Goal: Contribute content

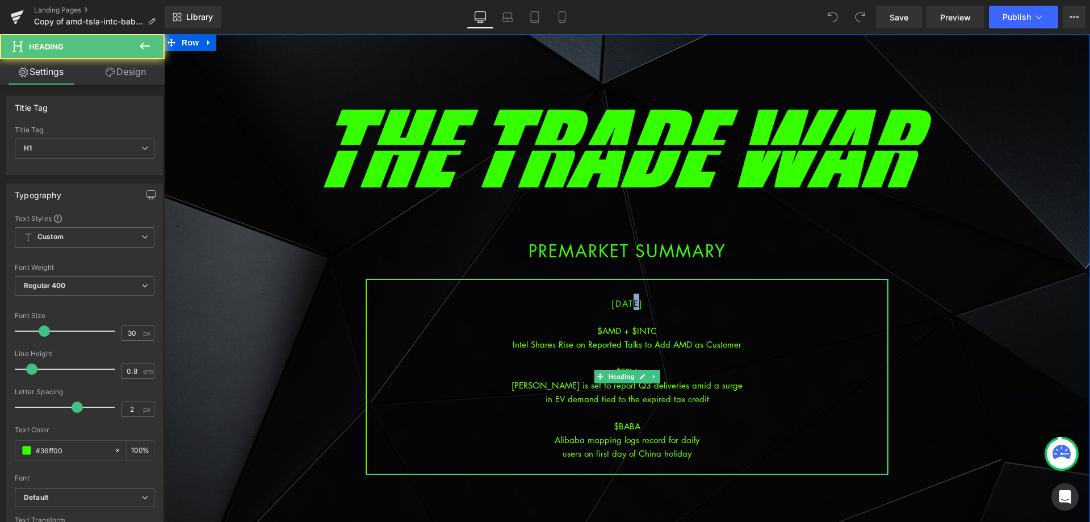
click at [617, 302] on span "[DATE]" at bounding box center [628, 303] width 32 height 11
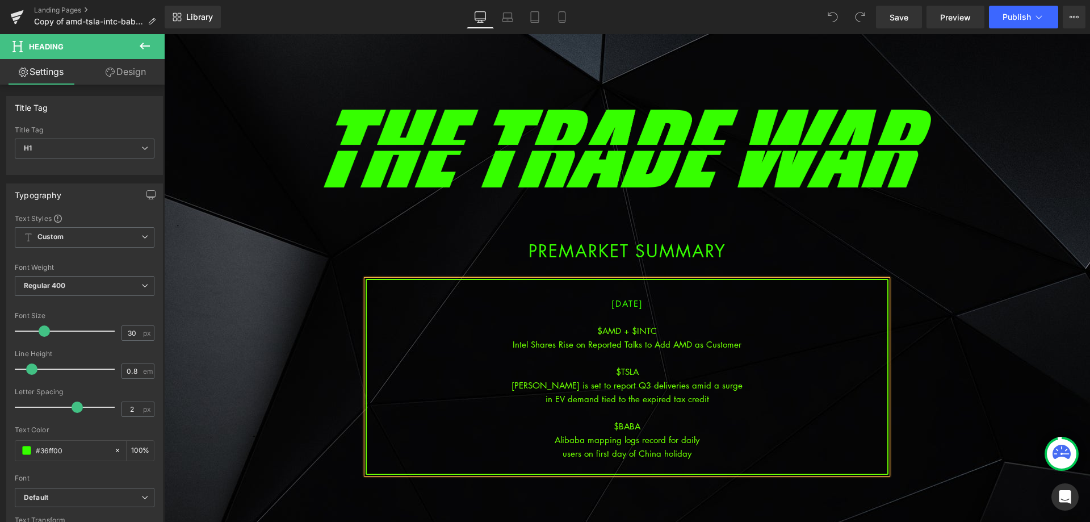
click at [608, 355] on div at bounding box center [627, 358] width 521 height 14
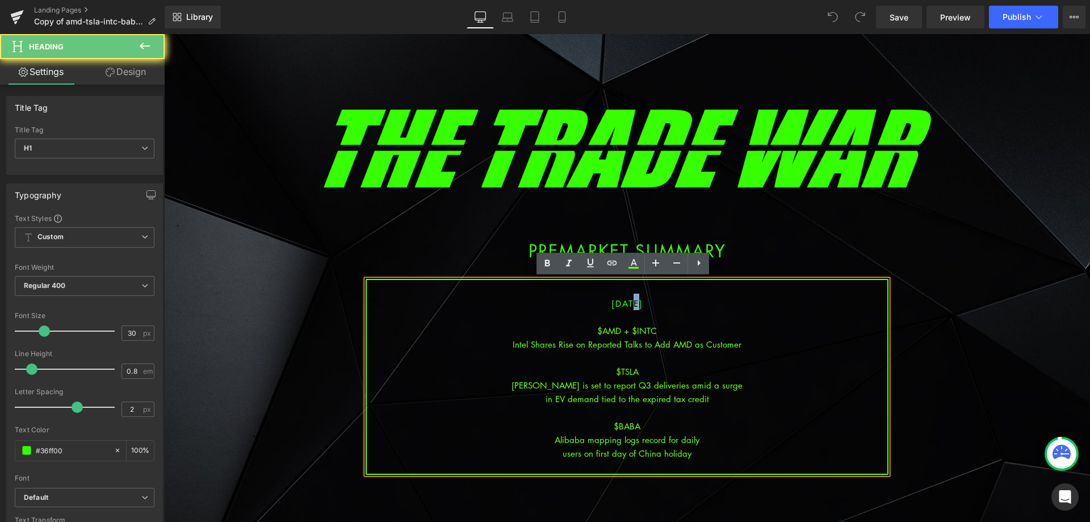
drag, startPoint x: 622, startPoint y: 306, endPoint x: 616, endPoint y: 303, distance: 6.3
click at [616, 303] on span "[DATE]" at bounding box center [628, 303] width 32 height 11
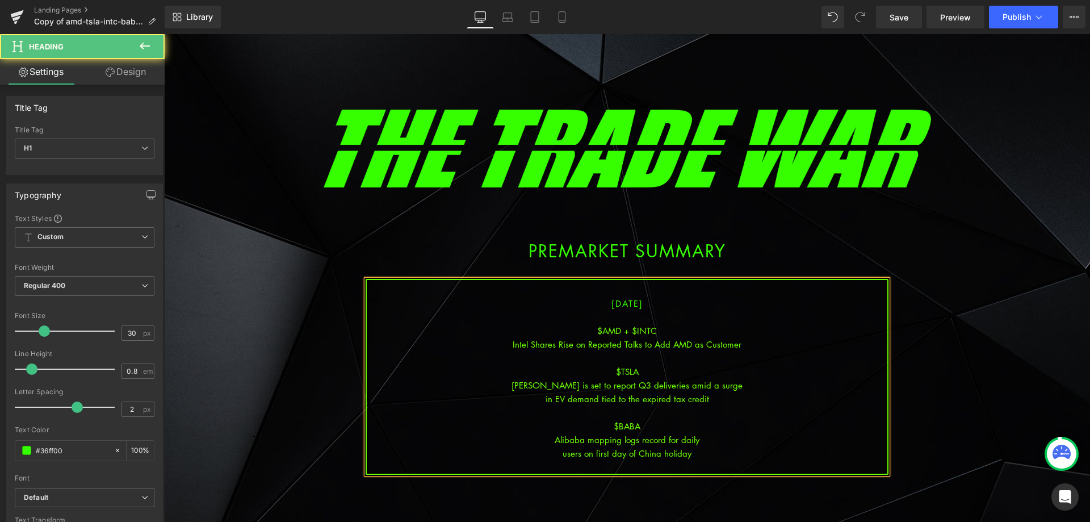
drag, startPoint x: 708, startPoint y: 329, endPoint x: 721, endPoint y: 351, distance: 25.4
click at [709, 330] on div "$AMD + $INTC" at bounding box center [627, 331] width 521 height 14
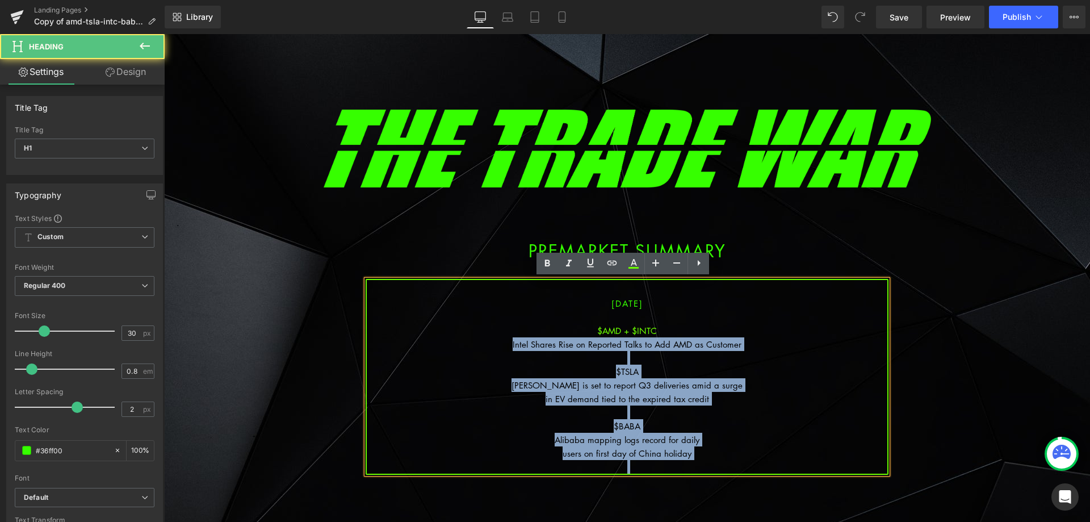
drag, startPoint x: 634, startPoint y: 429, endPoint x: 492, endPoint y: 342, distance: 166.1
click at [492, 342] on div "[DATE] $AMD + $INTC Intel Shares Rise on Reported Talks to Add AMD as Customer …" at bounding box center [627, 377] width 523 height 196
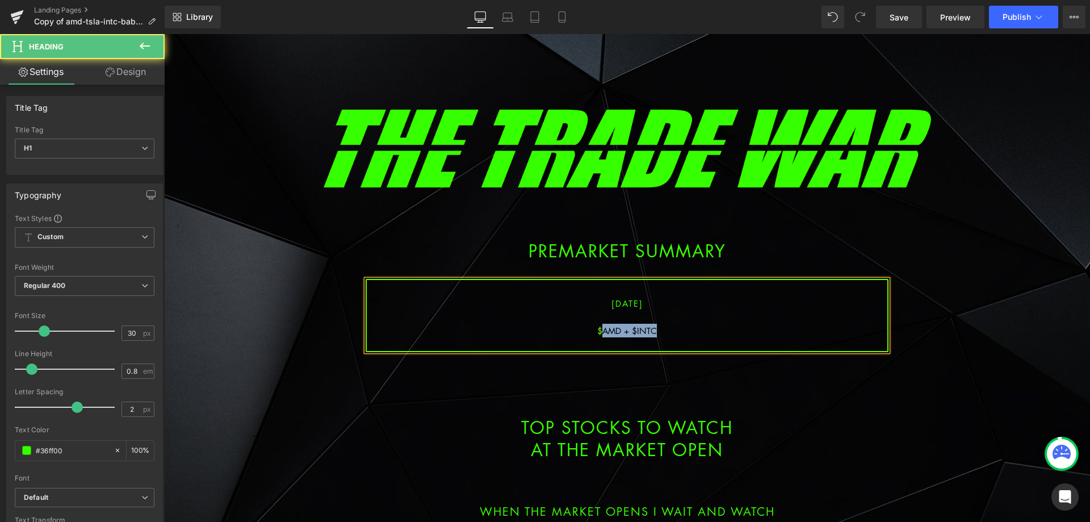
drag, startPoint x: 647, startPoint y: 327, endPoint x: 600, endPoint y: 325, distance: 47.7
click at [600, 325] on div "$AMD + $INTC" at bounding box center [627, 331] width 521 height 14
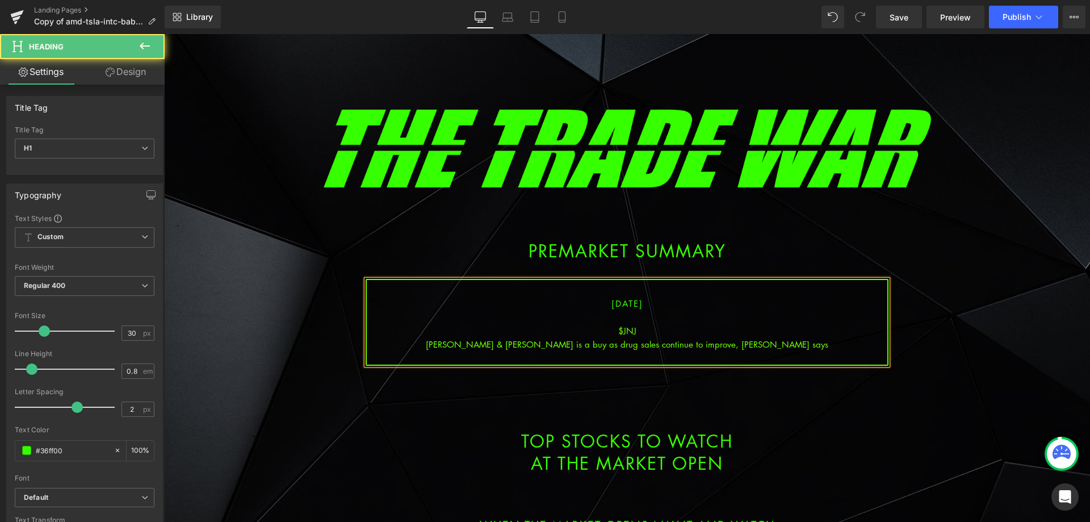
click at [631, 344] on div "[PERSON_NAME] & [PERSON_NAME] is a buy as drug sales continue to improve, [PERS…" at bounding box center [627, 344] width 521 height 14
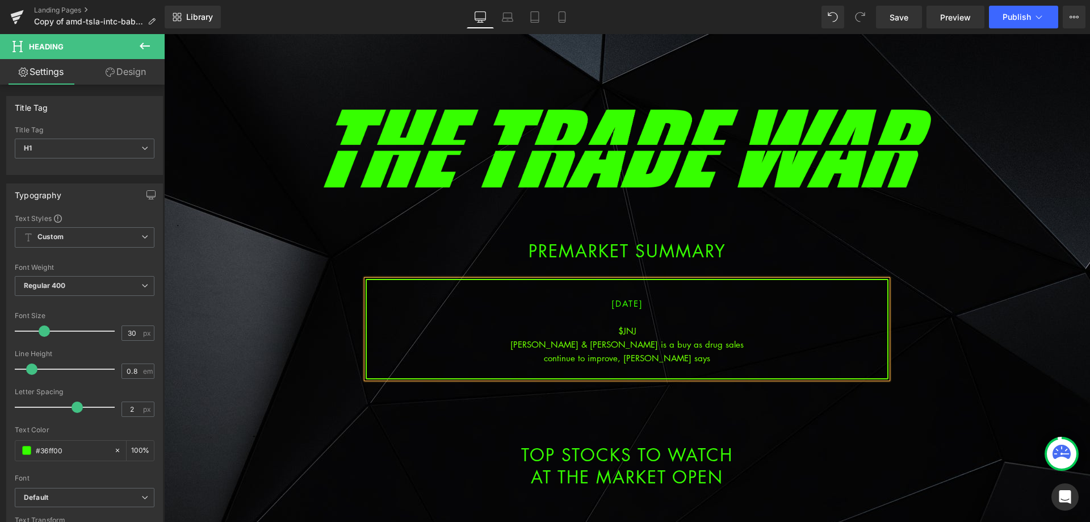
drag, startPoint x: 692, startPoint y: 362, endPoint x: 702, endPoint y: 358, distance: 10.8
click at [693, 361] on div "continue to improve, [PERSON_NAME] says" at bounding box center [627, 358] width 521 height 14
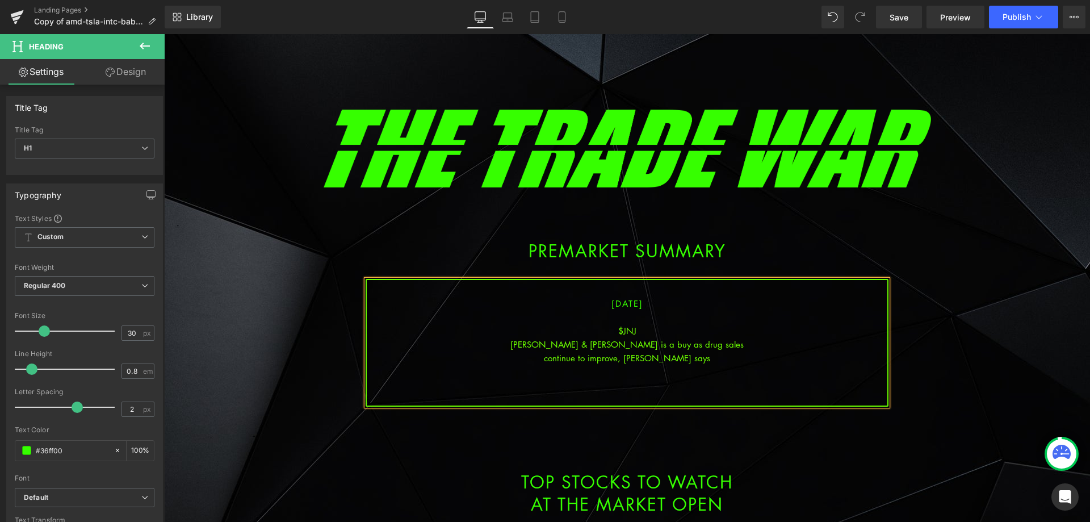
click at [899, 29] on div "Library Desktop Desktop Laptop Tablet Mobile Save Preview Publish Scheduled Vie…" at bounding box center [628, 17] width 926 height 34
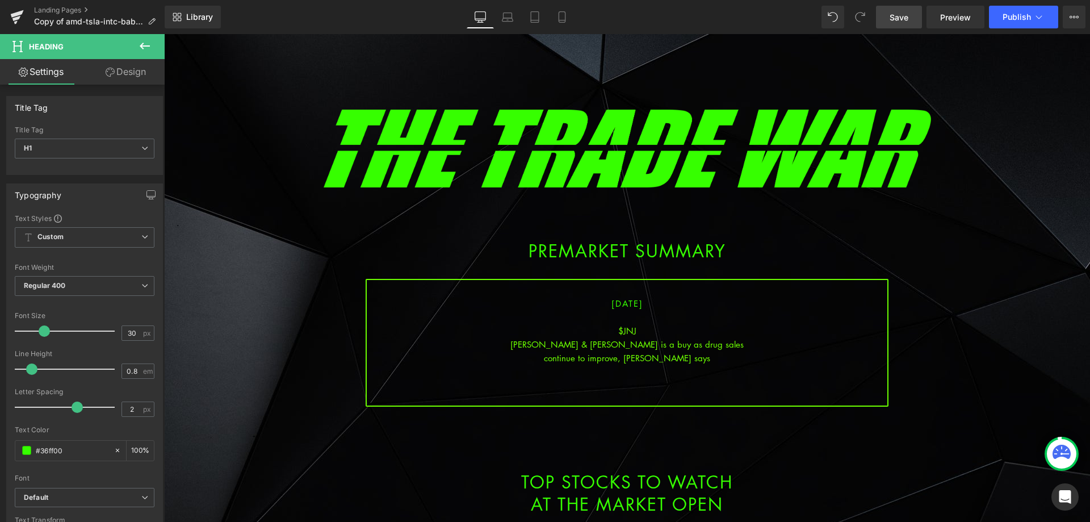
click at [905, 22] on span "Save" at bounding box center [899, 17] width 19 height 12
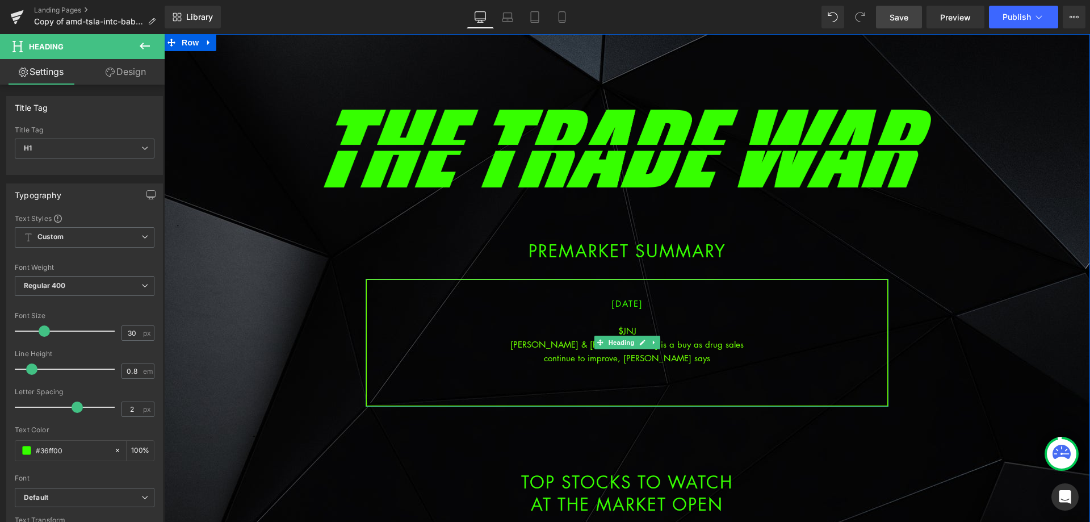
click at [629, 373] on div at bounding box center [627, 372] width 521 height 14
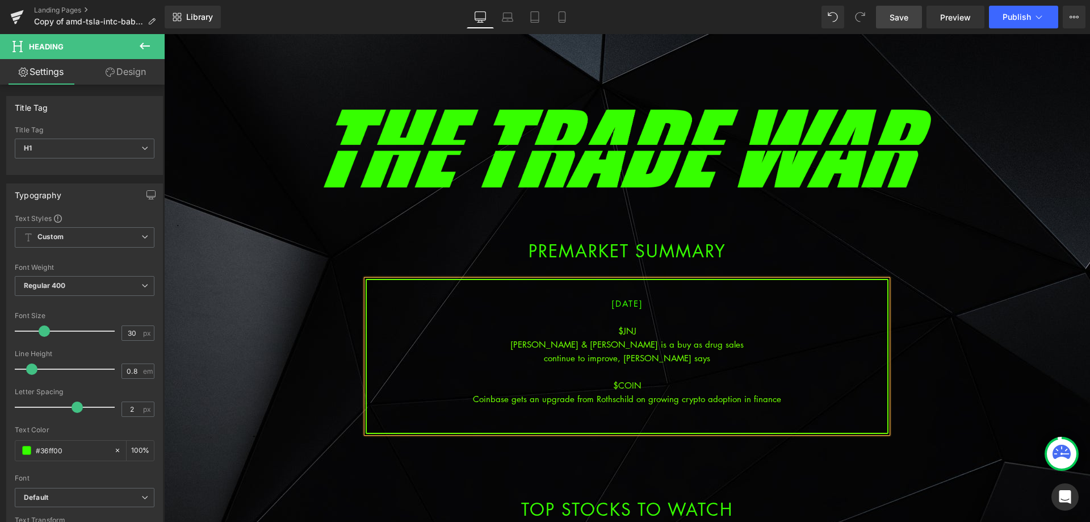
click at [630, 402] on div "Coinbase gets an upgrade from Rothschild on growing crypto adoption in finance" at bounding box center [627, 399] width 521 height 14
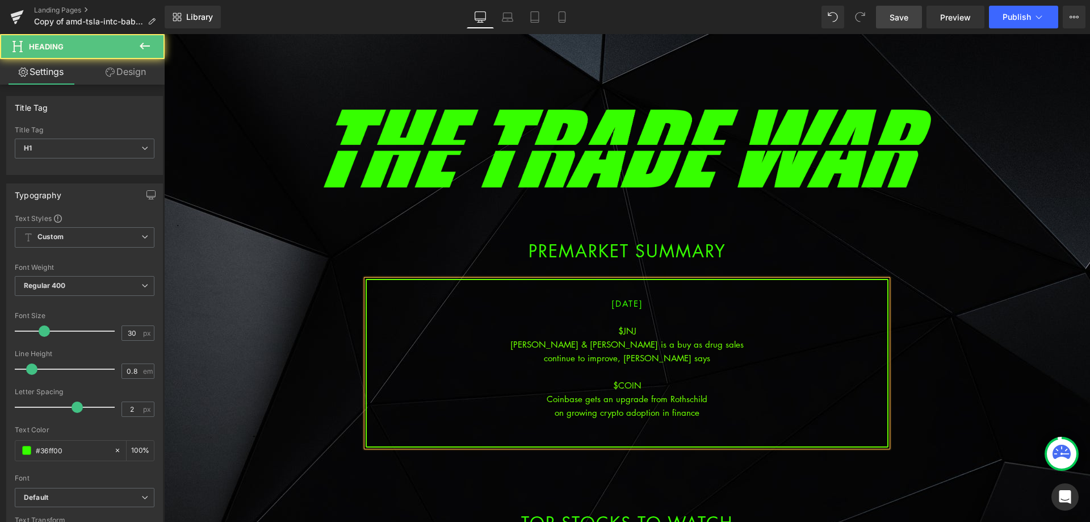
click at [695, 433] on div at bounding box center [627, 440] width 521 height 14
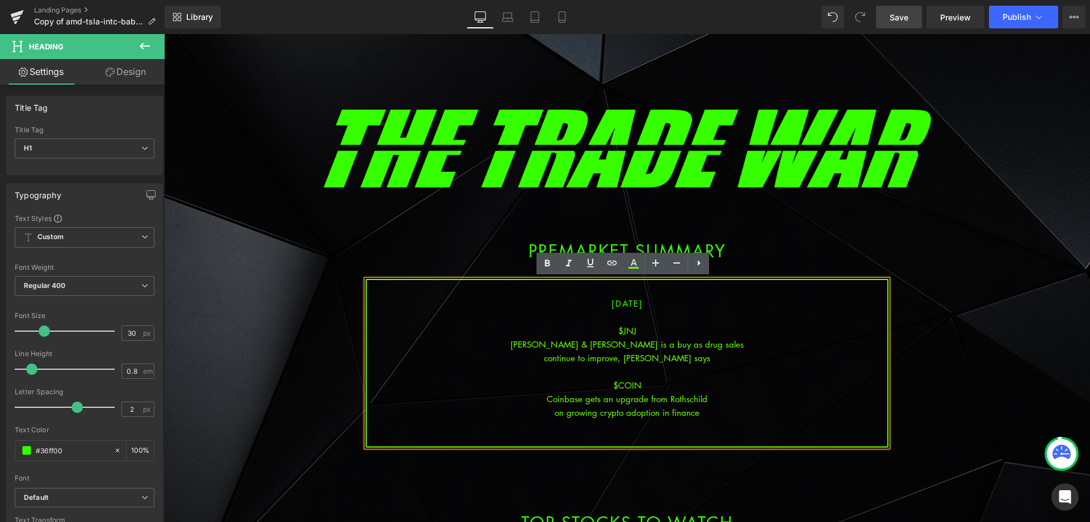
click at [887, 15] on link "Save" at bounding box center [899, 17] width 46 height 23
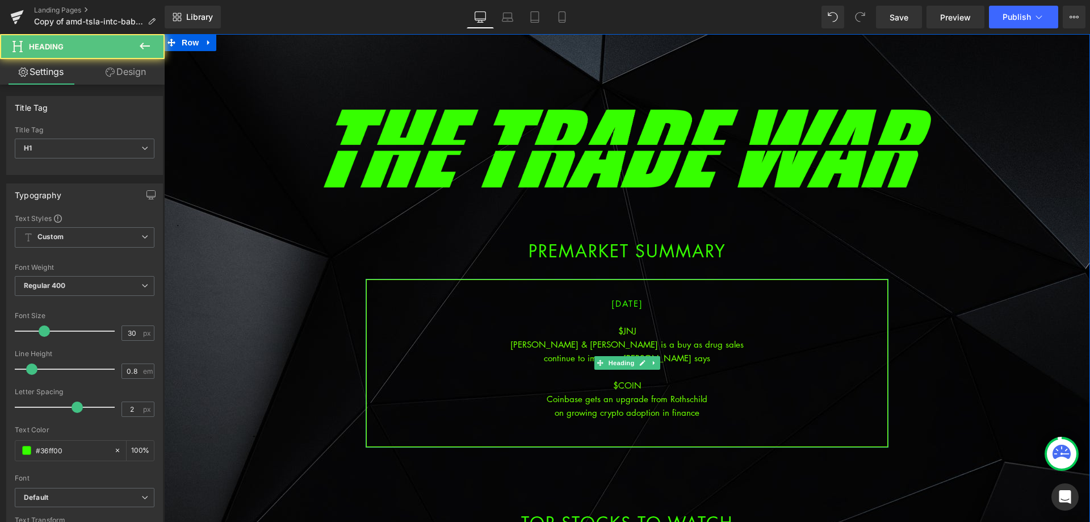
click at [705, 407] on div "on growing crypto adoption in finance" at bounding box center [627, 412] width 521 height 14
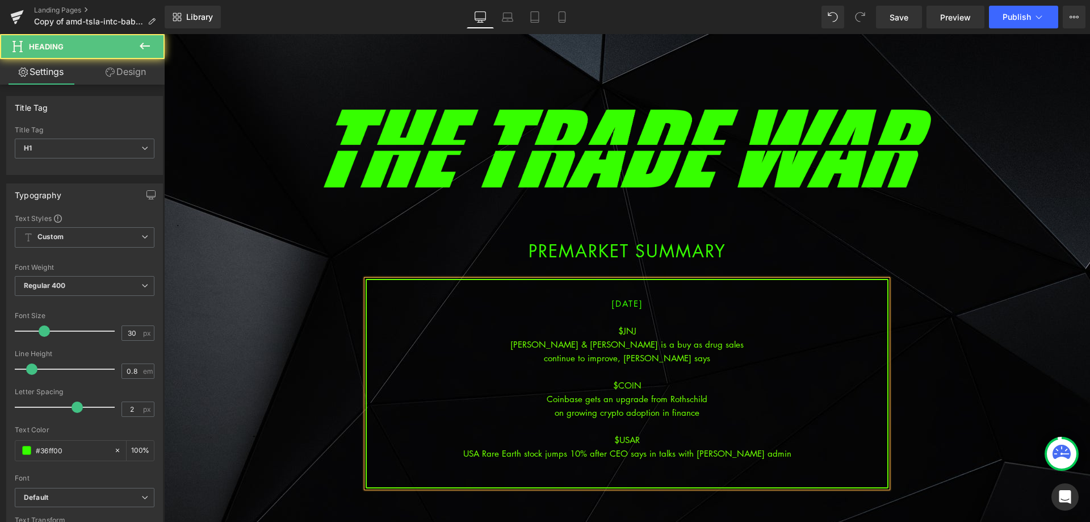
click at [630, 449] on div "USA Rare Earth stock jumps 10% after CEO says in talks with [PERSON_NAME] admin" at bounding box center [627, 453] width 521 height 14
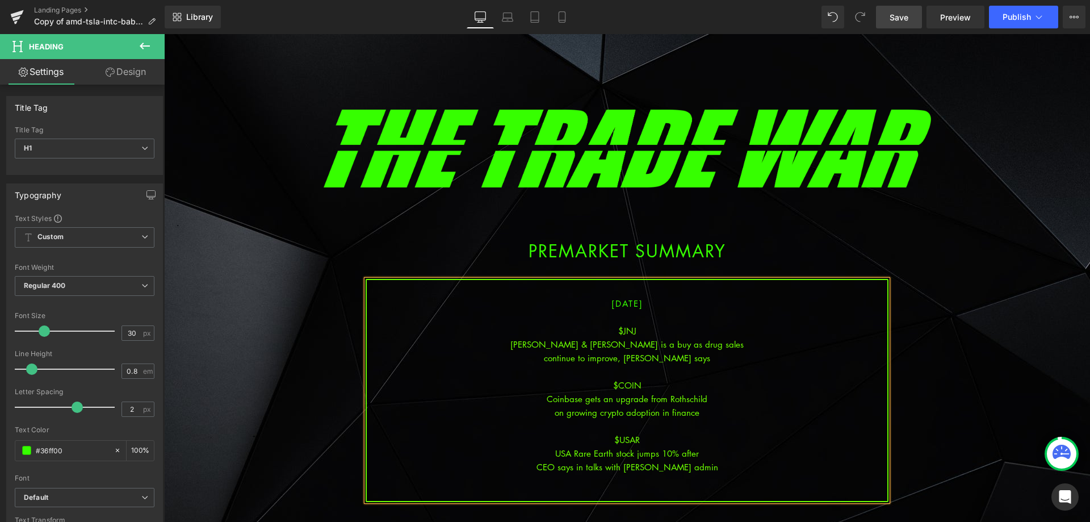
click at [911, 14] on link "Save" at bounding box center [899, 17] width 46 height 23
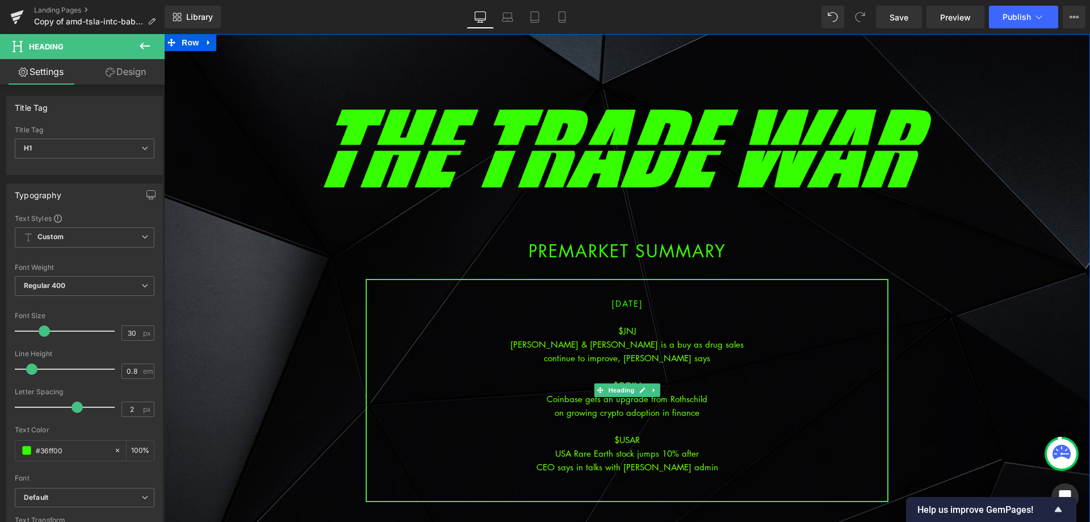
click at [695, 474] on div at bounding box center [627, 481] width 521 height 14
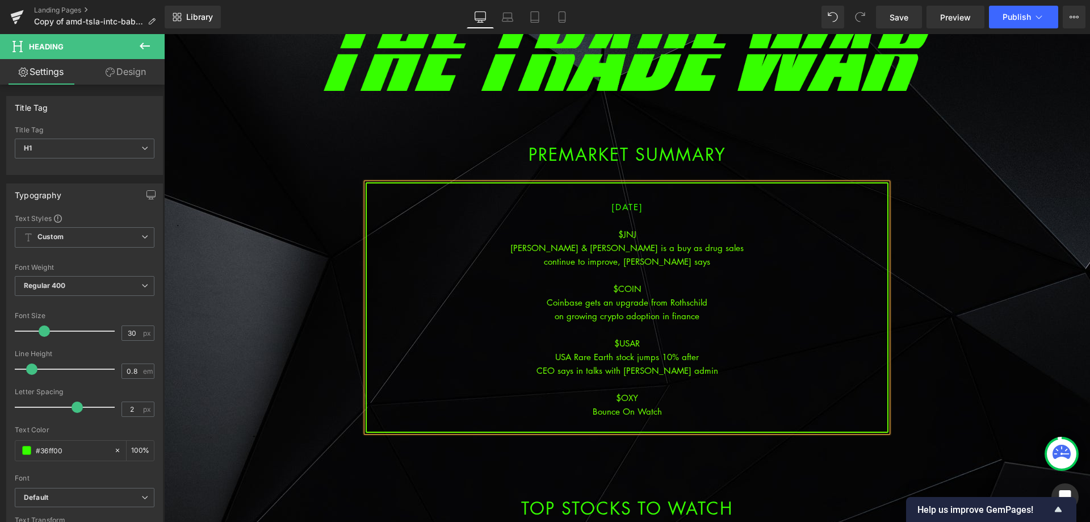
scroll to position [114, 0]
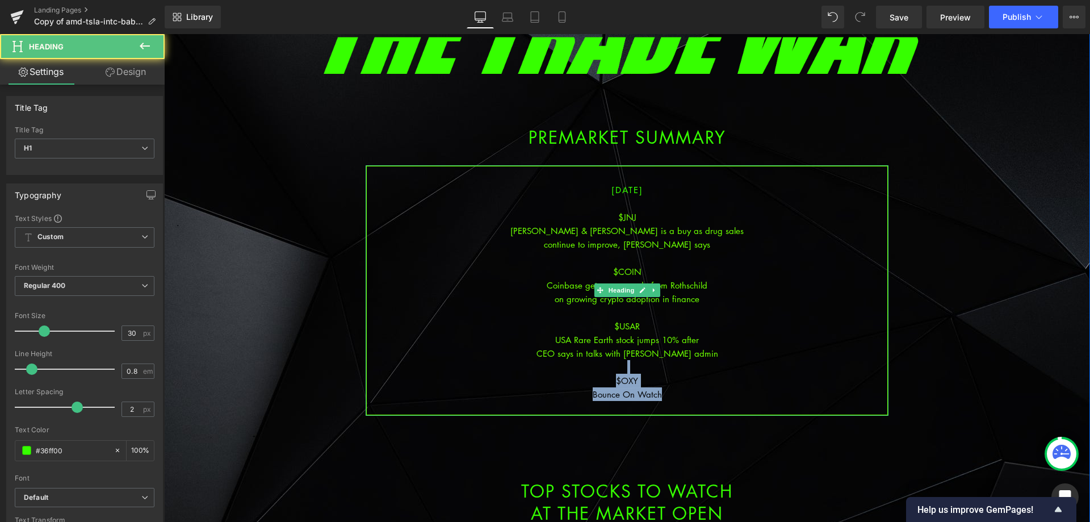
drag, startPoint x: 698, startPoint y: 400, endPoint x: 591, endPoint y: 369, distance: 111.8
click at [591, 369] on div "[DATE] $[PERSON_NAME] & [PERSON_NAME] is a buy as drug sales continue to improv…" at bounding box center [627, 290] width 523 height 250
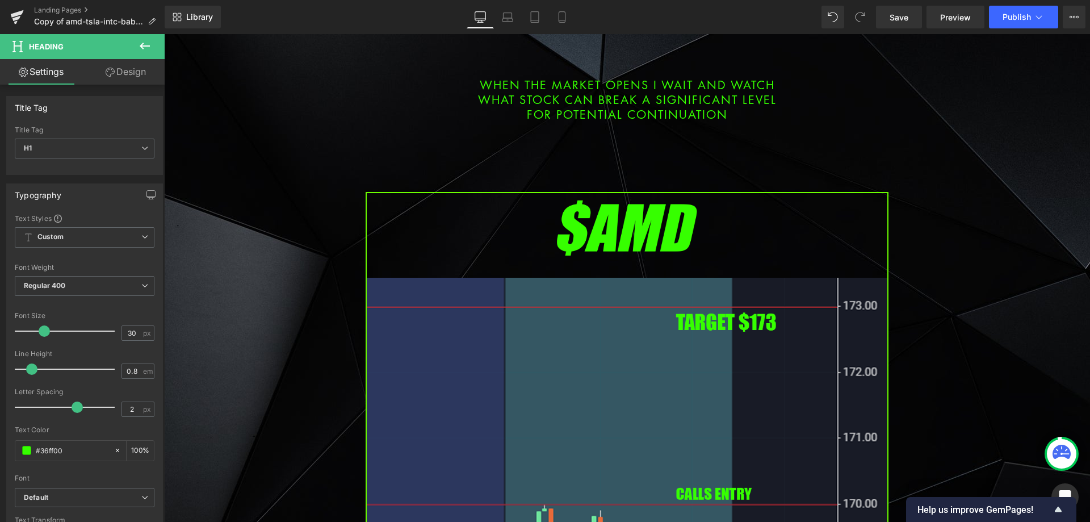
scroll to position [568, 0]
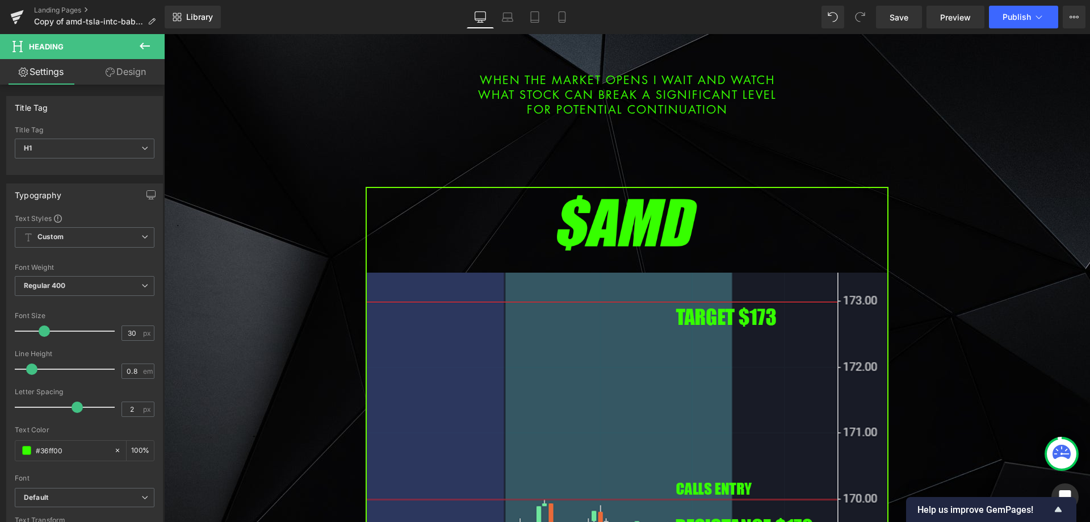
click at [594, 306] on img at bounding box center [627, 485] width 523 height 596
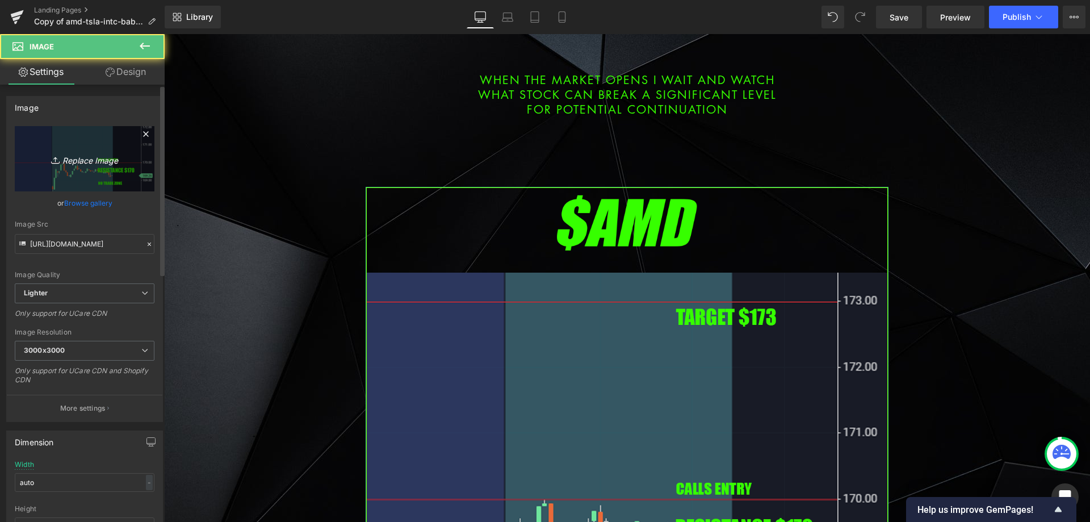
click at [41, 164] on icon "Replace Image" at bounding box center [84, 159] width 91 height 14
type input "C:\fakepath\jnj.png"
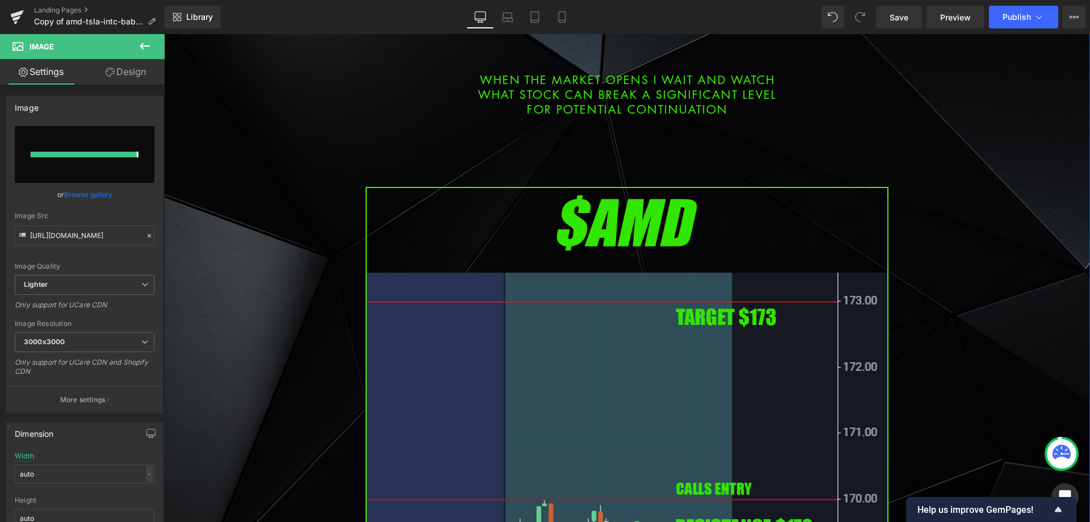
type input "[URL][DOMAIN_NAME]"
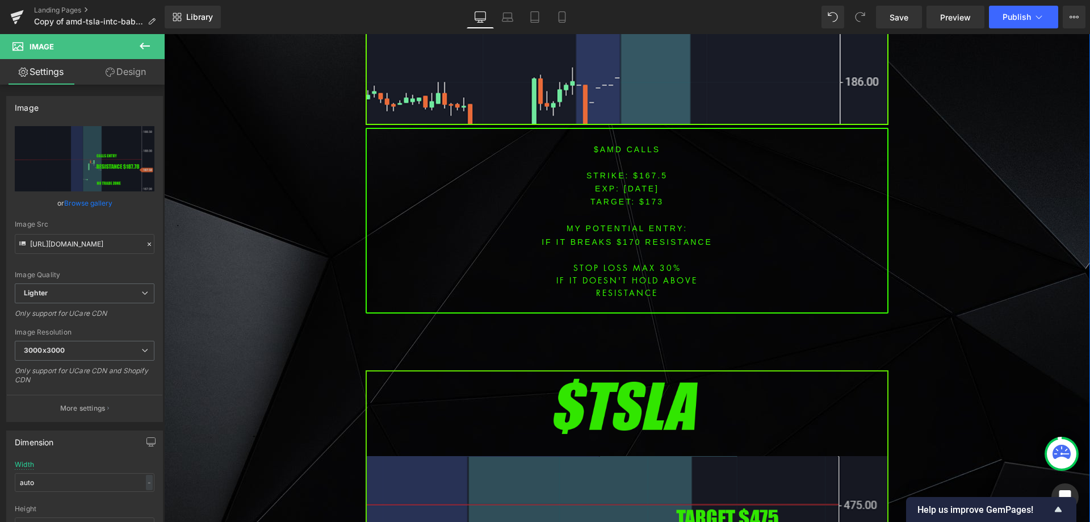
scroll to position [1420, 0]
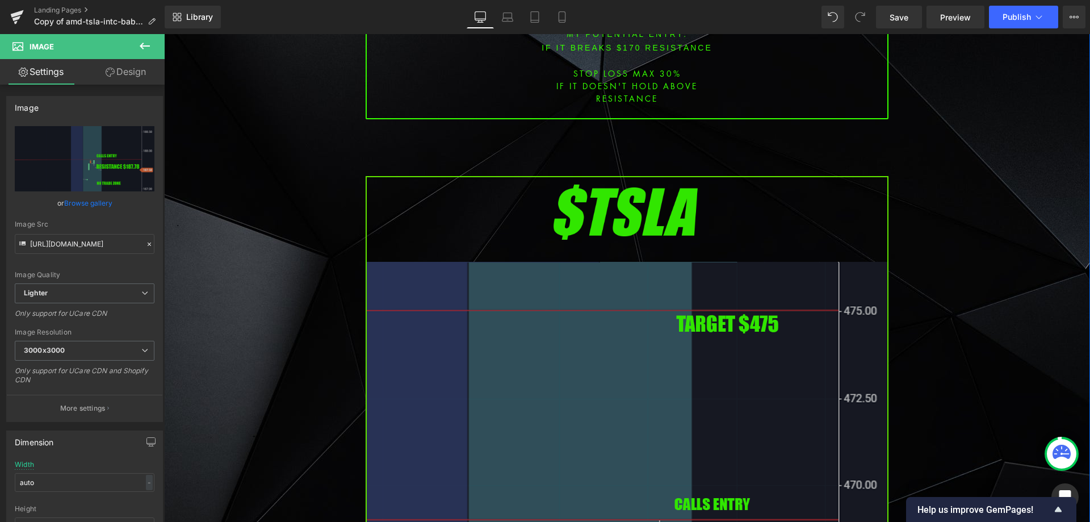
click at [614, 322] on img at bounding box center [627, 474] width 523 height 596
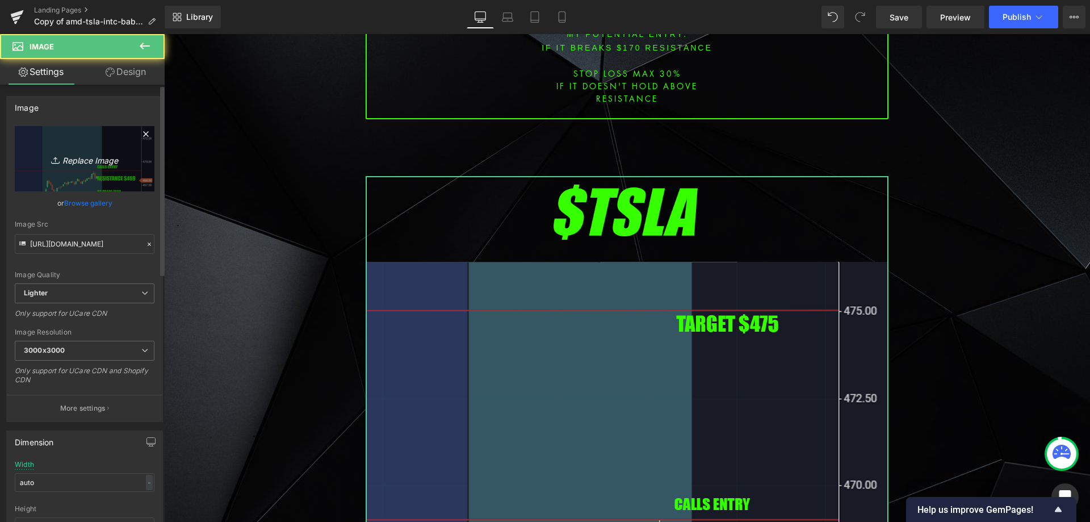
click at [19, 168] on link "Replace Image" at bounding box center [85, 158] width 140 height 65
type input "C:\fakepath\coin.png"
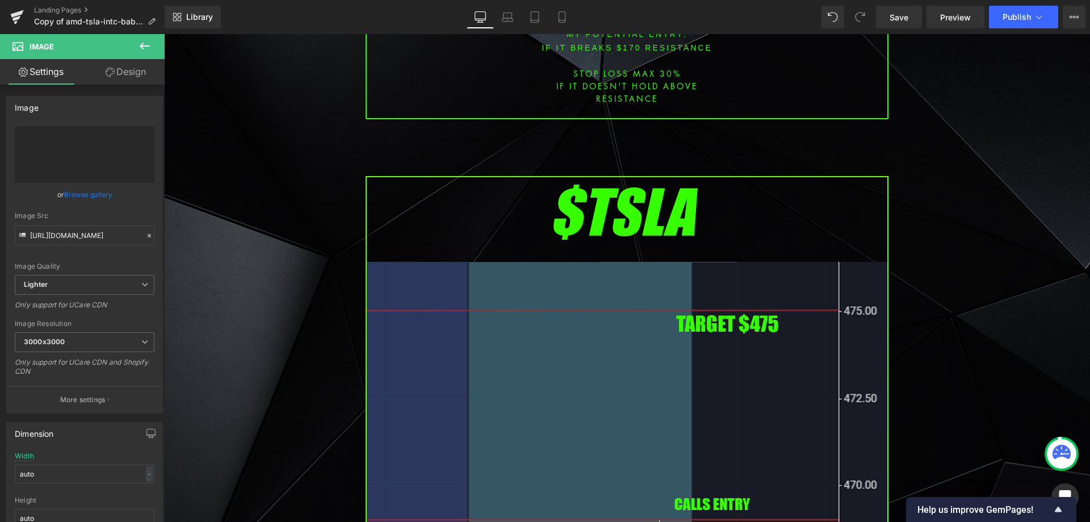
type input "[URL][DOMAIN_NAME]"
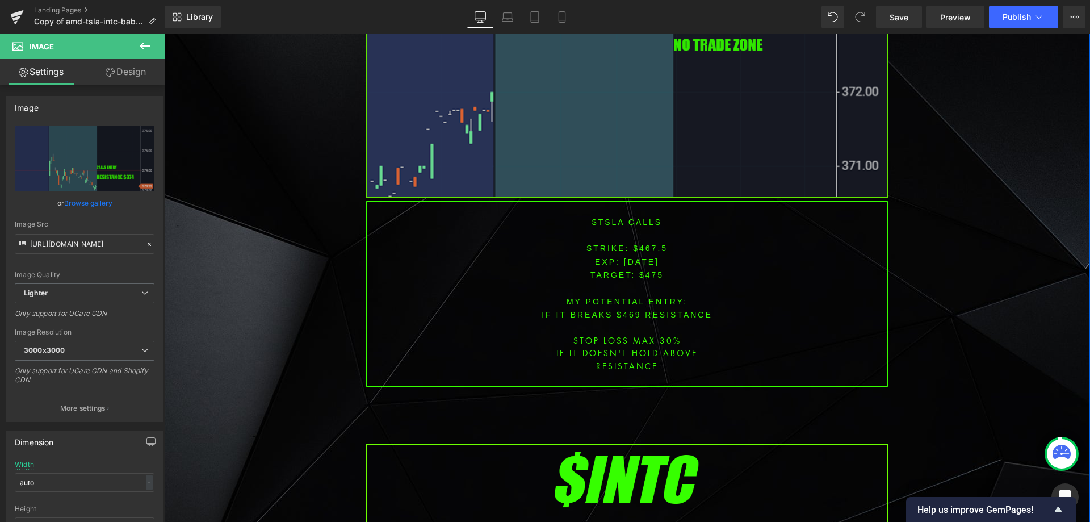
scroll to position [2271, 0]
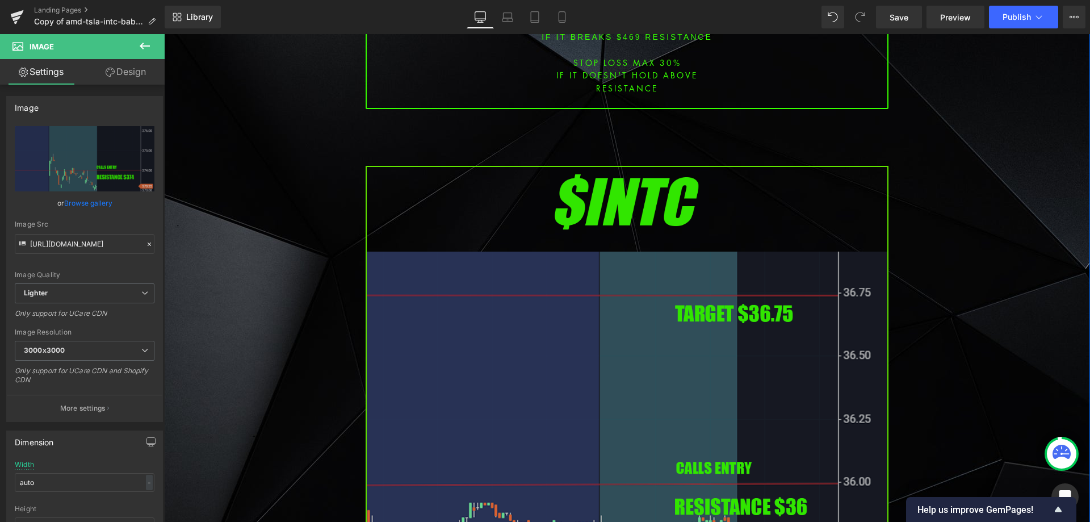
click at [568, 313] on img at bounding box center [627, 464] width 523 height 596
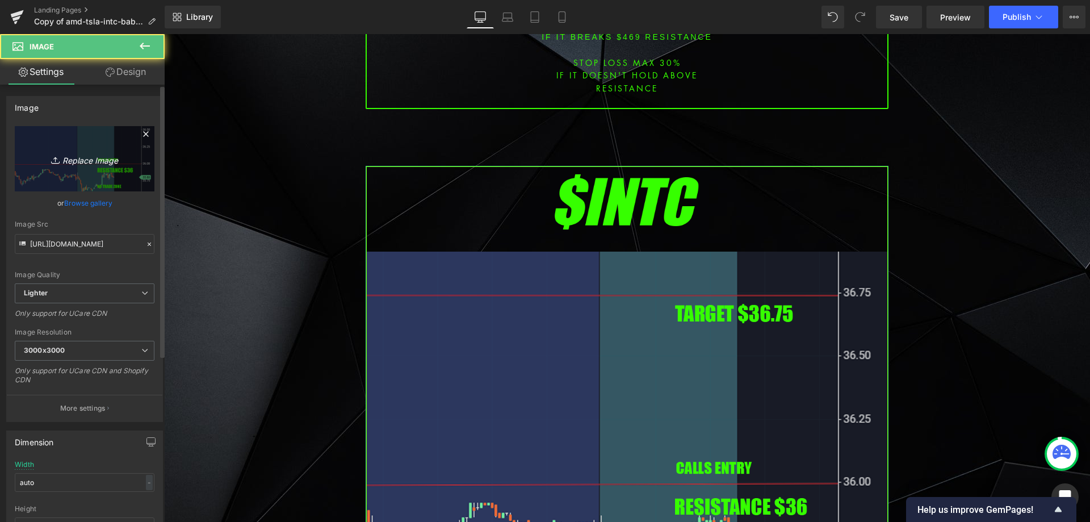
click at [110, 177] on link "Replace Image" at bounding box center [85, 158] width 140 height 65
type input "C:\fakepath\usar.png"
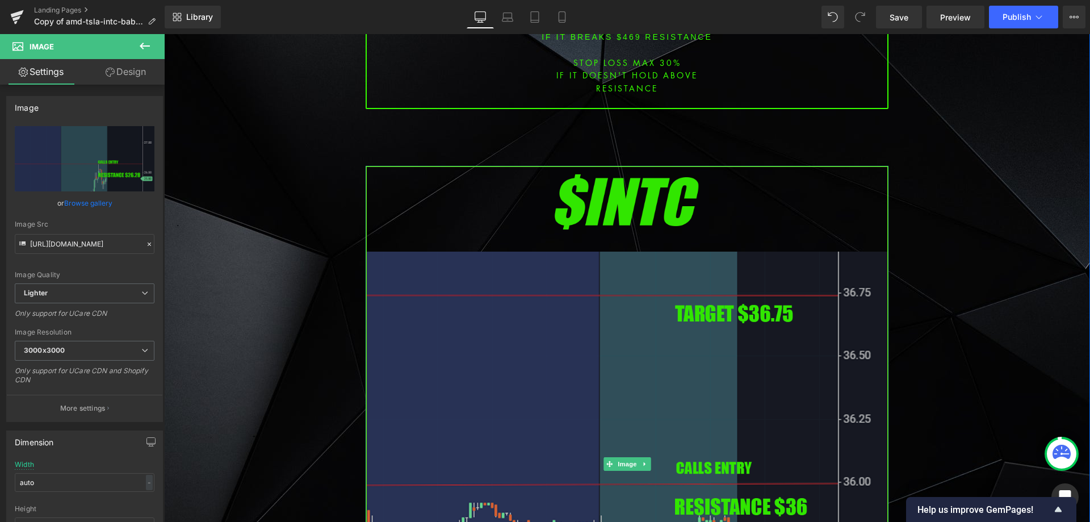
type input "[URL][DOMAIN_NAME]"
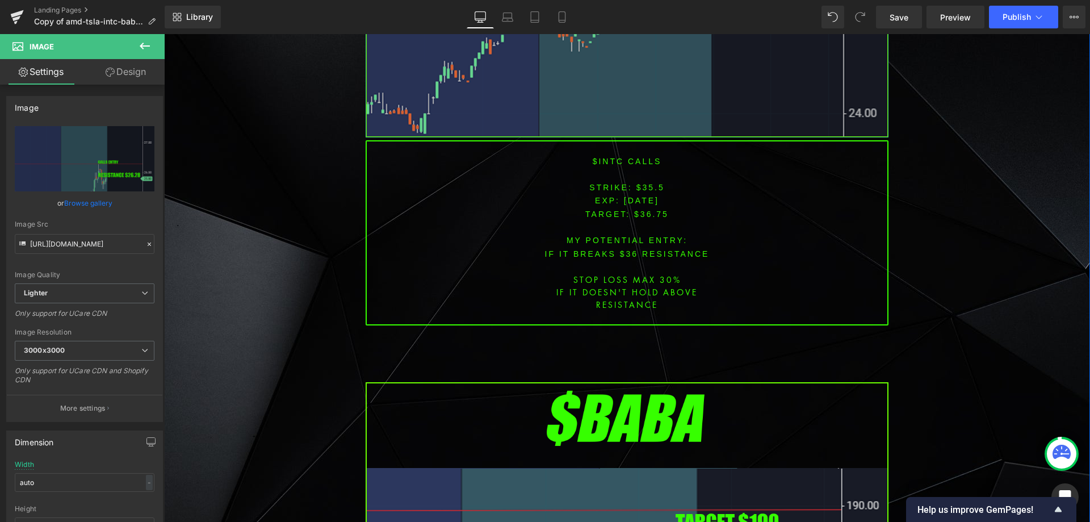
scroll to position [3237, 0]
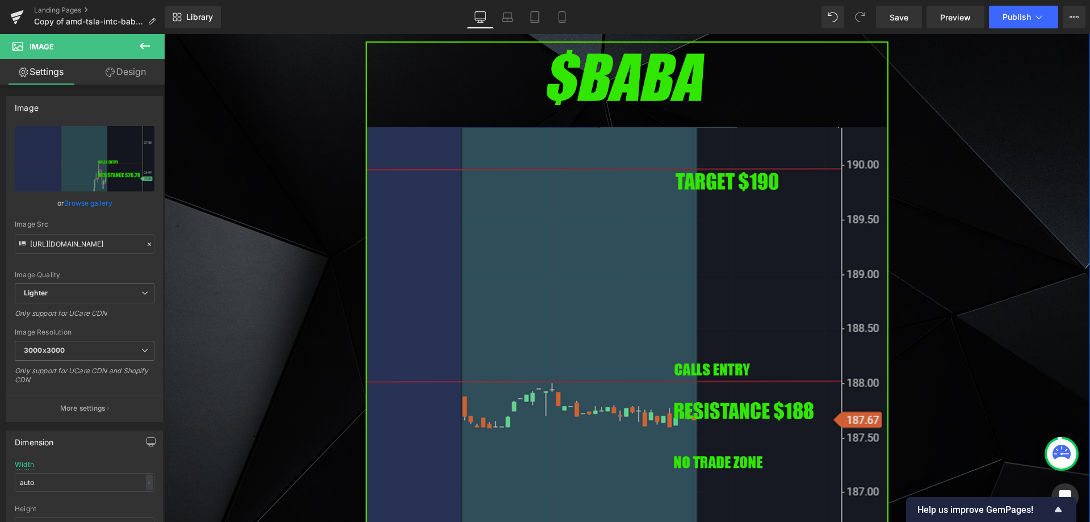
click at [616, 294] on img at bounding box center [627, 339] width 523 height 596
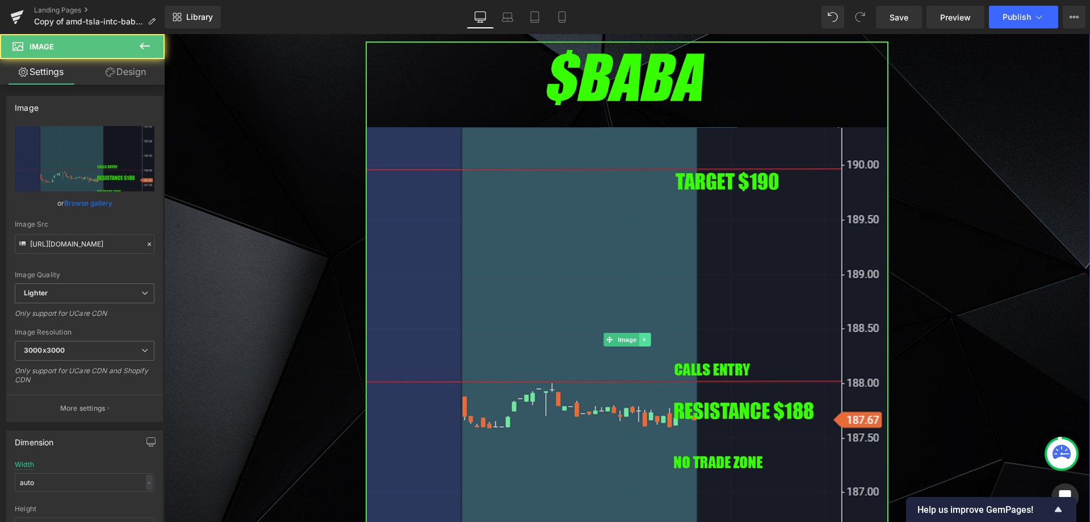
click at [639, 333] on link at bounding box center [645, 340] width 12 height 14
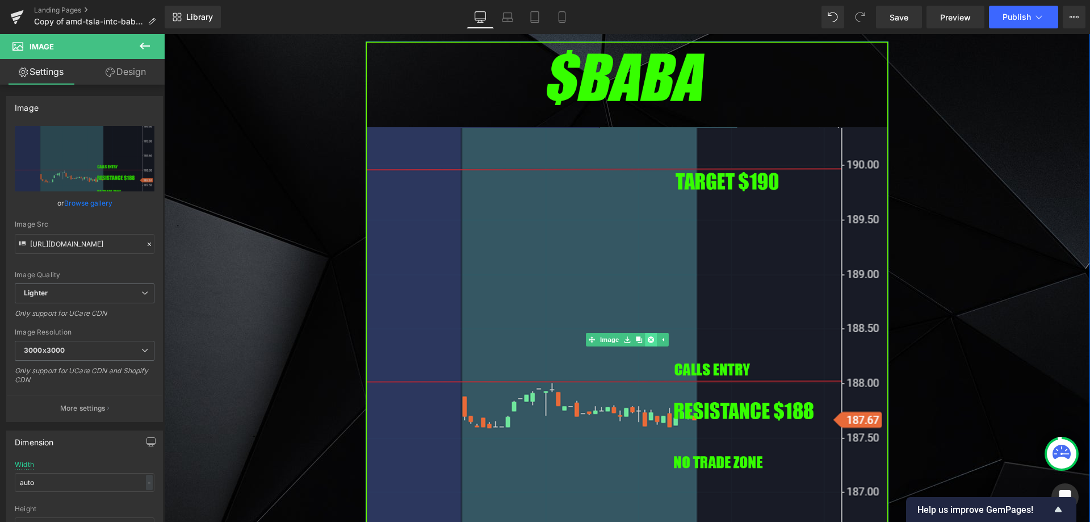
click at [647, 337] on icon at bounding box center [650, 340] width 6 height 6
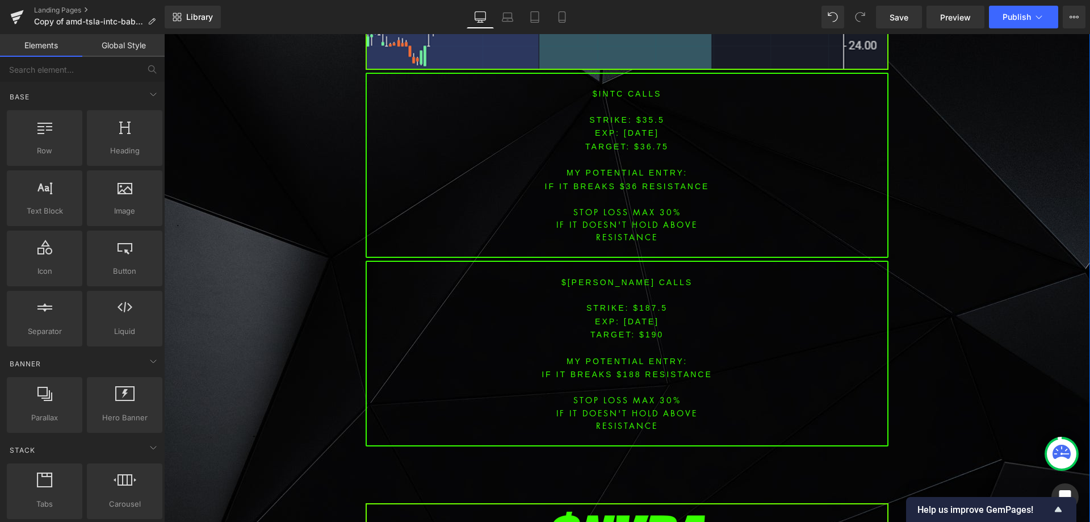
click at [936, 268] on div "Image PREMARKET SUMMARY Heading Row 37px [DATE] $[PERSON_NAME] & [PERSON_NAME] …" at bounding box center [627, 435] width 926 height 6670
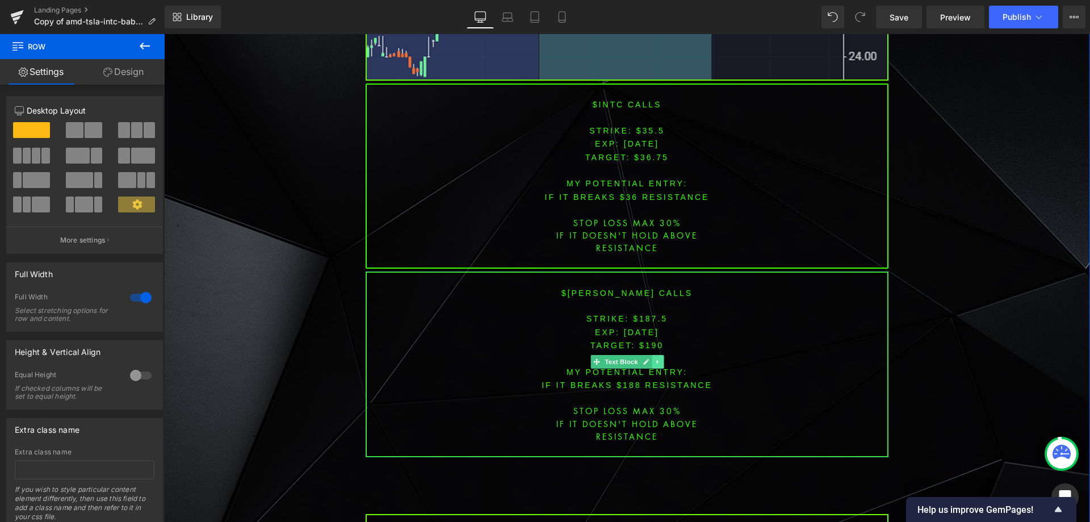
click at [652, 355] on link at bounding box center [658, 362] width 12 height 14
click at [660, 358] on icon at bounding box center [663, 361] width 6 height 6
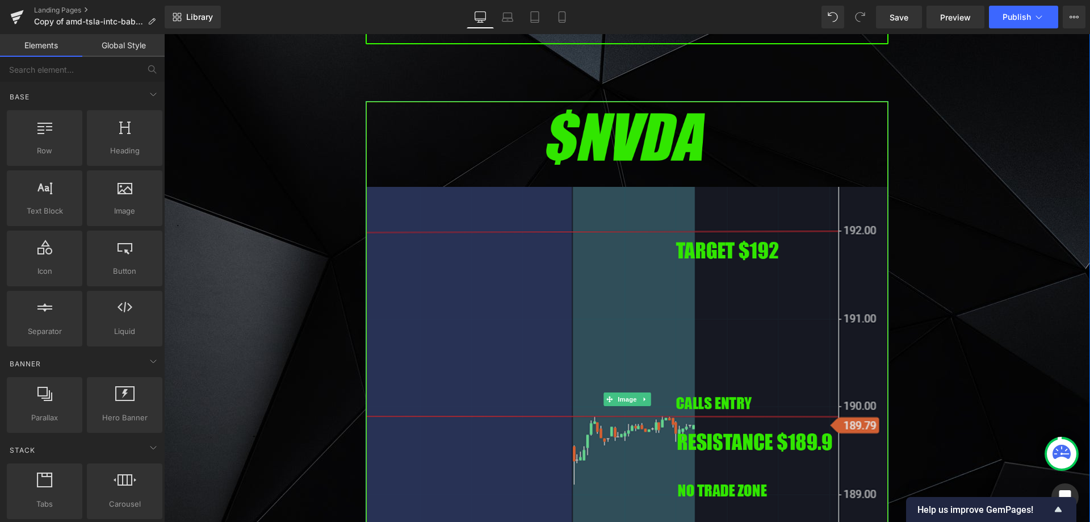
scroll to position [3180, 0]
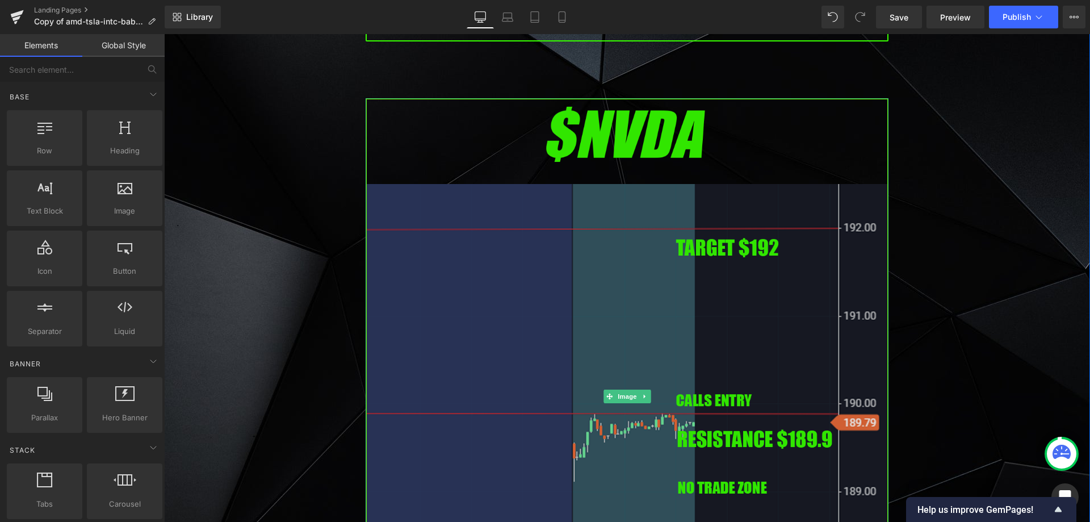
click at [728, 301] on img at bounding box center [627, 396] width 523 height 596
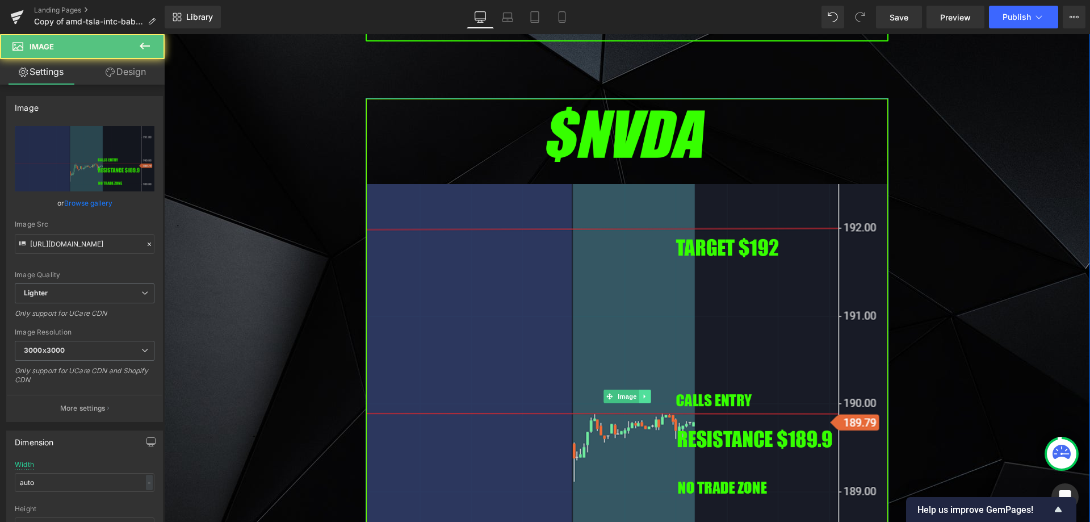
click at [643, 393] on icon at bounding box center [645, 396] width 6 height 7
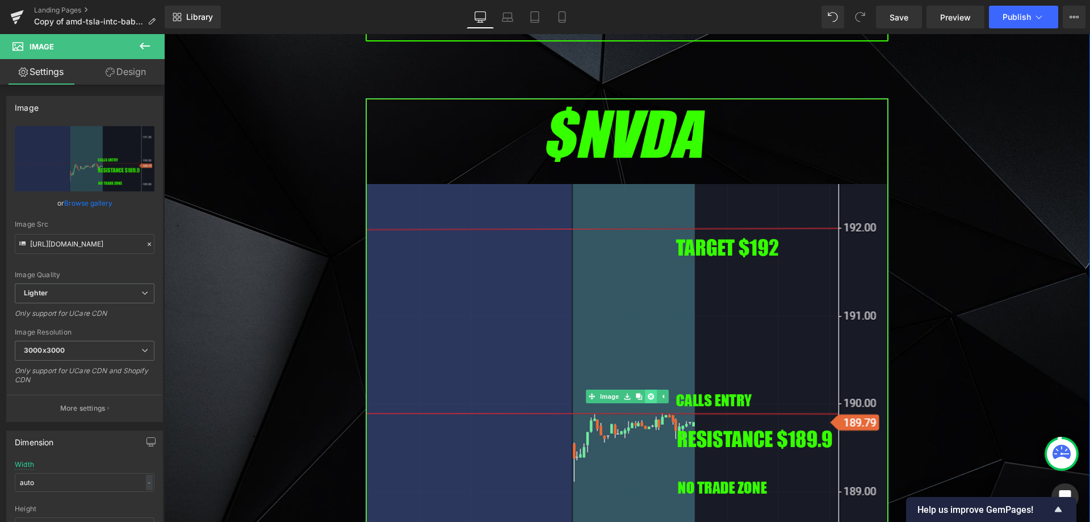
click at [647, 394] on icon at bounding box center [650, 397] width 6 height 6
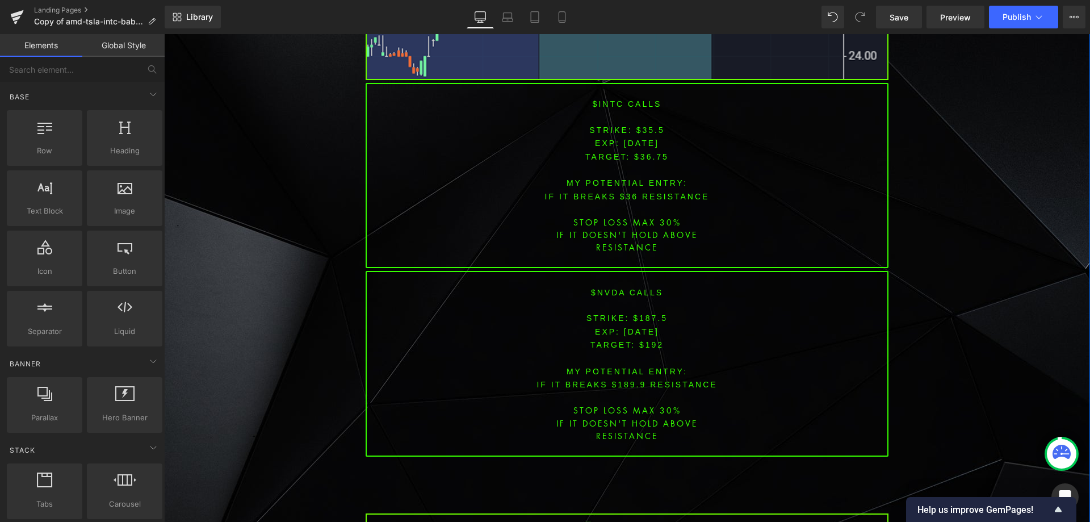
click at [933, 298] on div "Image PREMARKET SUMMARY Heading Row 37px [DATE] $[PERSON_NAME] & [PERSON_NAME] …" at bounding box center [627, 25] width 926 height 5829
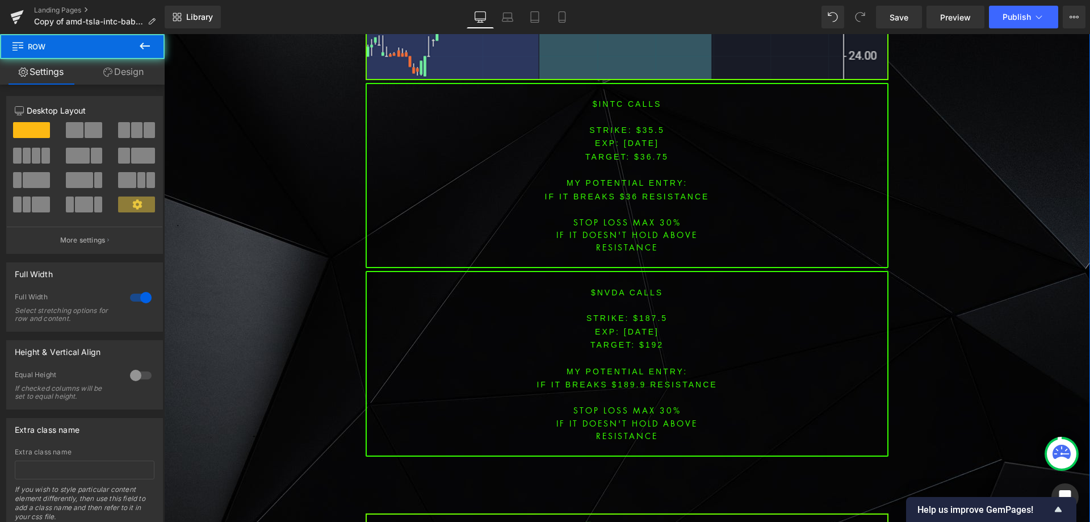
scroll to position [2953, 0]
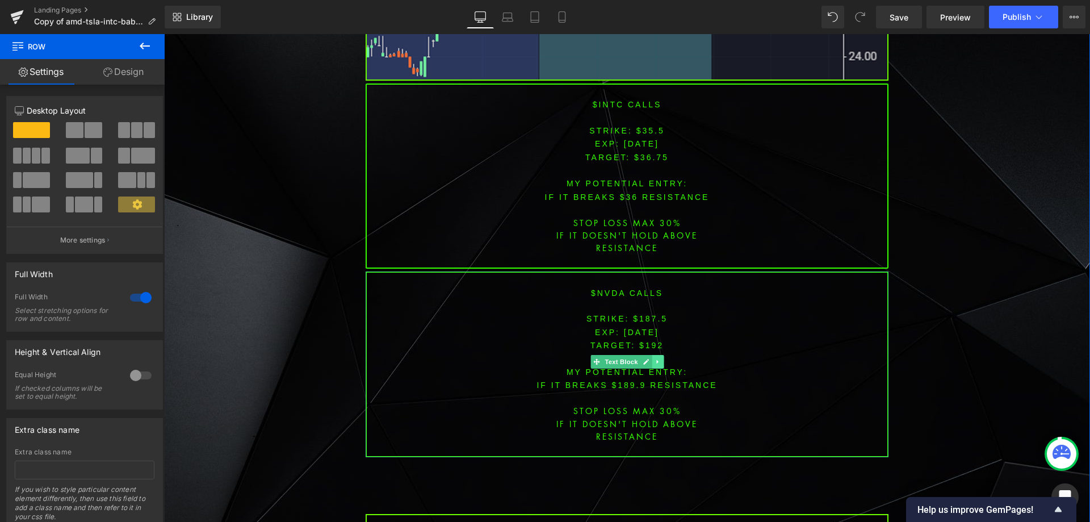
click at [653, 355] on link at bounding box center [658, 362] width 12 height 14
click at [660, 358] on icon at bounding box center [663, 361] width 6 height 6
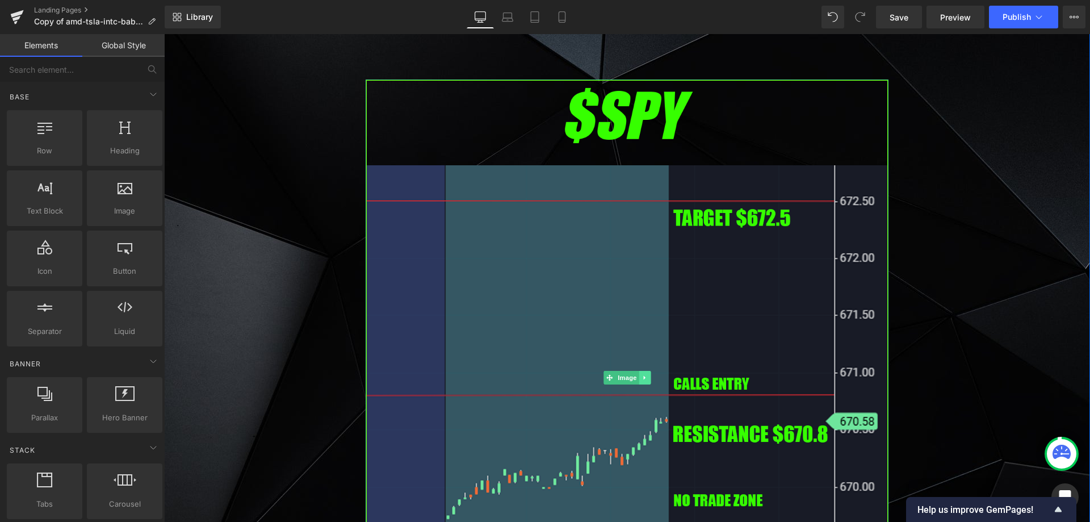
scroll to position [3237, 0]
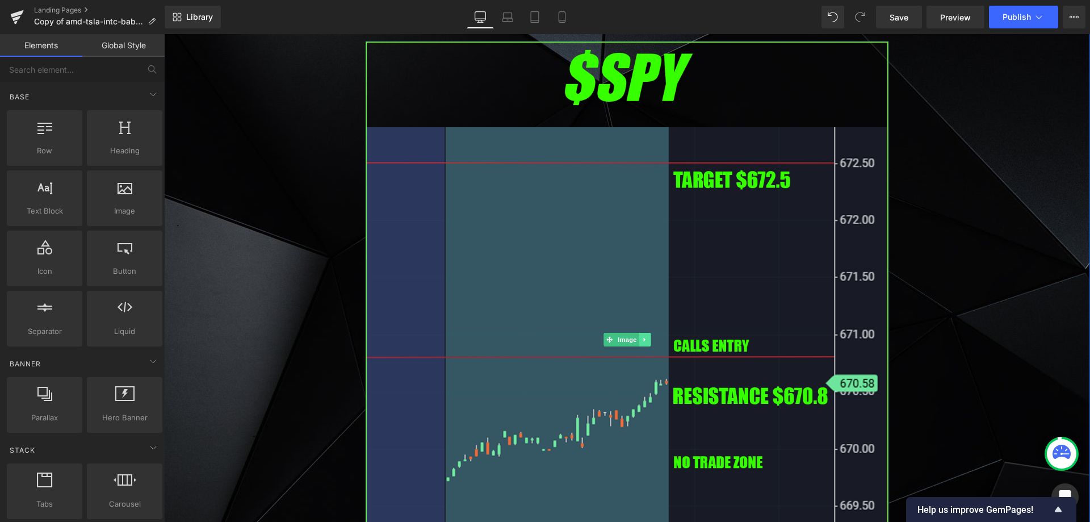
click at [642, 336] on icon at bounding box center [645, 339] width 6 height 7
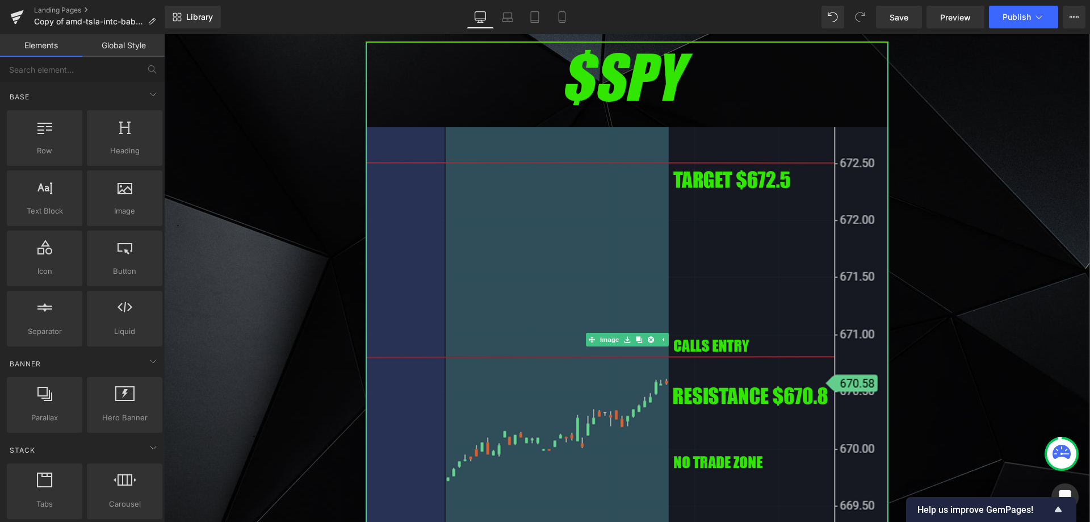
click at [642, 290] on img at bounding box center [627, 339] width 523 height 596
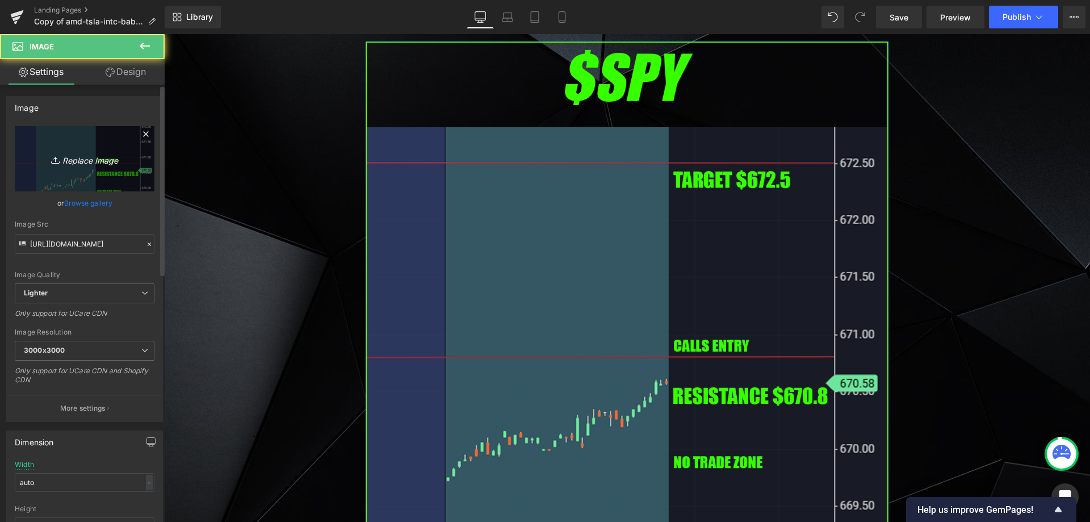
click at [52, 169] on link "Replace Image" at bounding box center [85, 158] width 140 height 65
type input "C:\fakepath\spy.png"
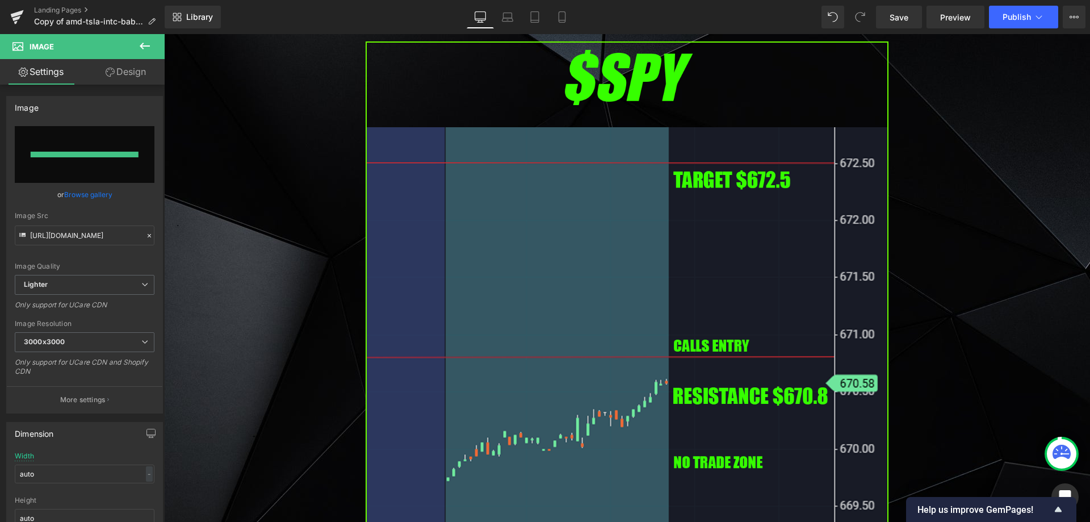
type input "[URL][DOMAIN_NAME]"
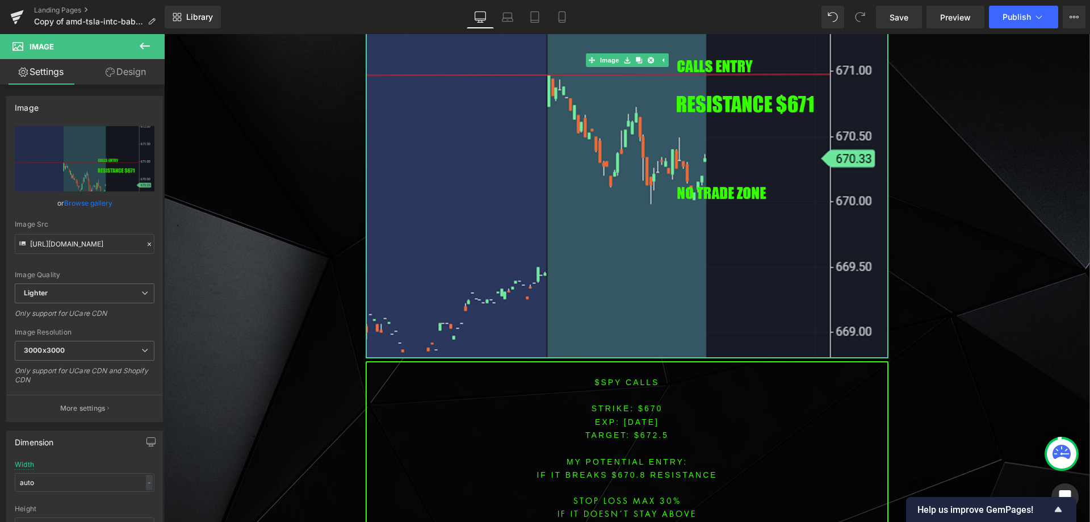
scroll to position [3521, 0]
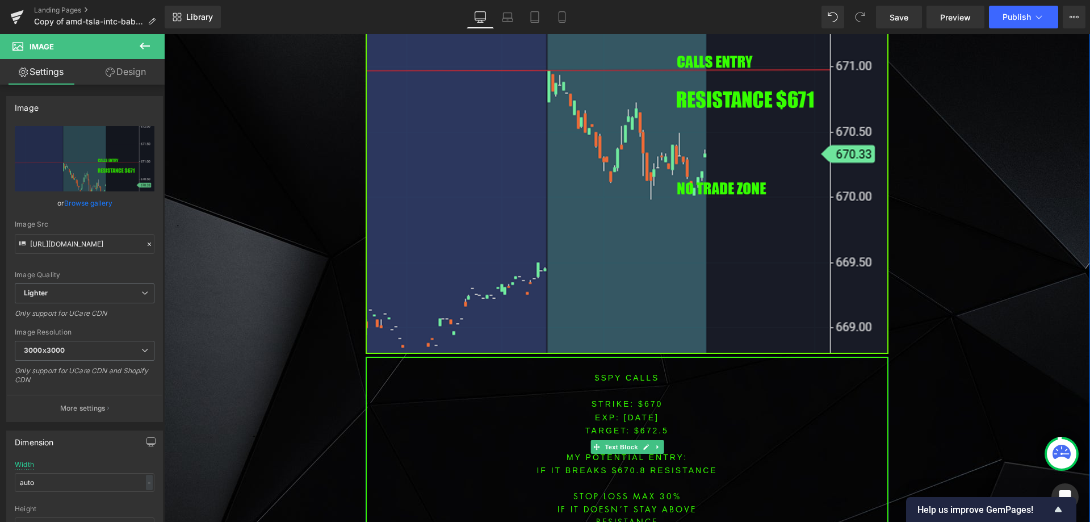
click at [640, 413] on span "[DATE]" at bounding box center [641, 417] width 35 height 9
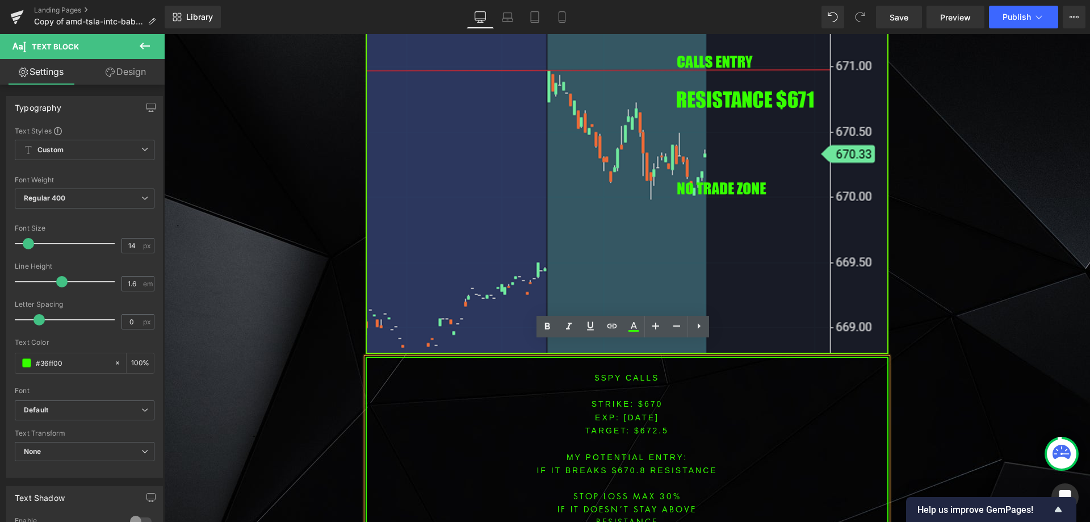
click at [645, 399] on font "STRIKE: $670" at bounding box center [628, 403] width 72 height 9
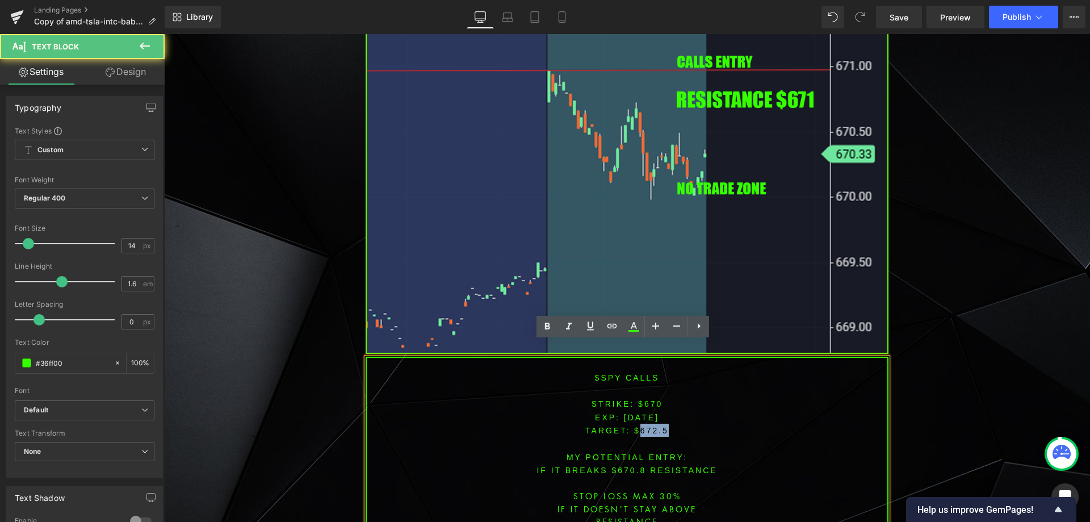
drag, startPoint x: 636, startPoint y: 415, endPoint x: 671, endPoint y: 415, distance: 35.2
click at [671, 424] on p "TARGET: $672.5" at bounding box center [627, 430] width 521 height 13
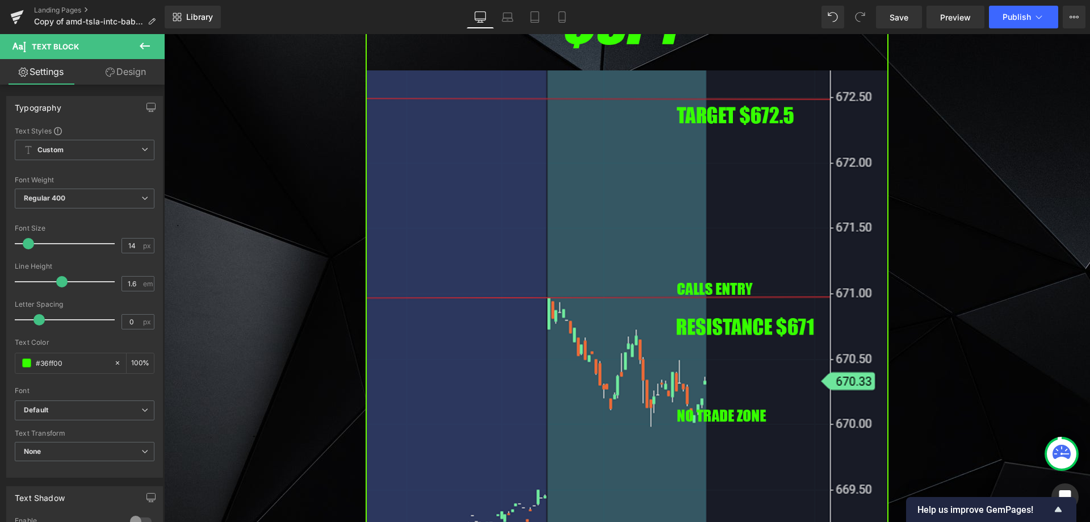
scroll to position [3578, 0]
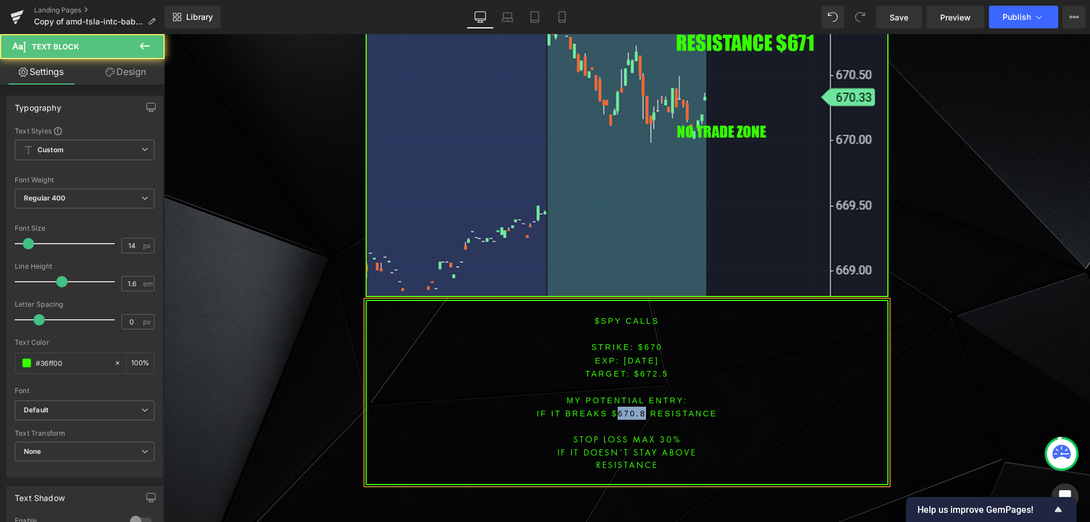
drag, startPoint x: 642, startPoint y: 394, endPoint x: 629, endPoint y: 403, distance: 15.4
click at [613, 409] on font "IF IT breaks $670.8 resistance" at bounding box center [627, 413] width 181 height 9
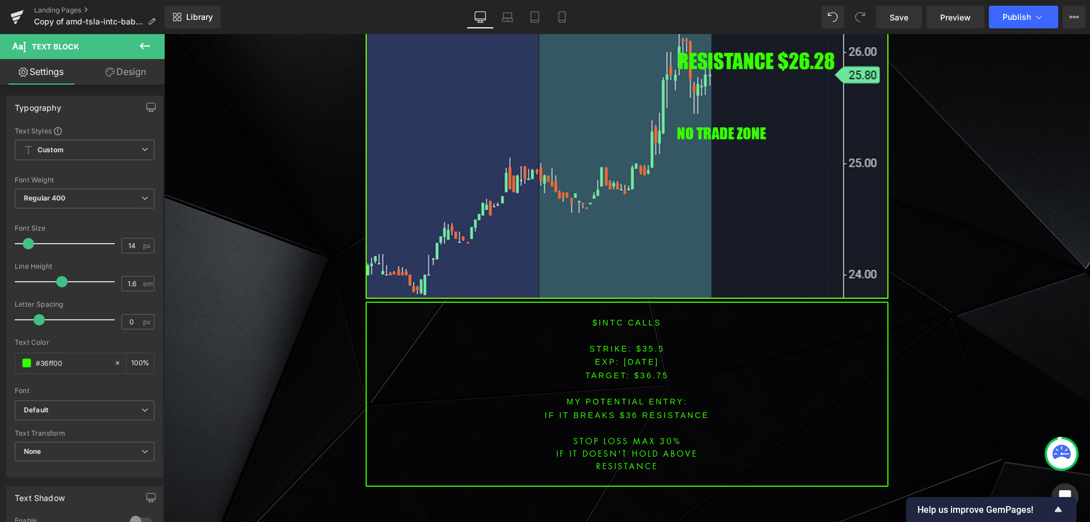
scroll to position [2773, 0]
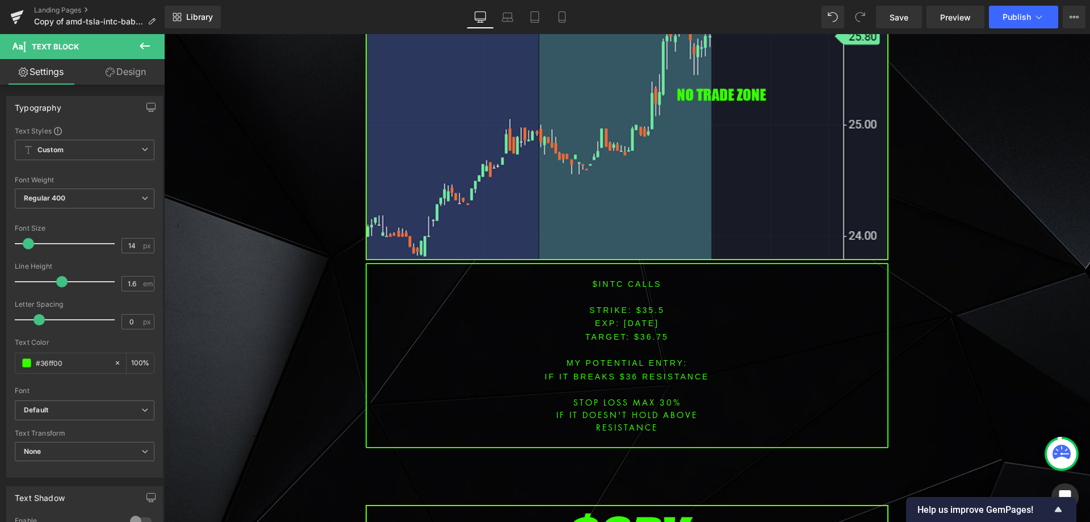
click at [605, 279] on font "$intc CALLS" at bounding box center [627, 283] width 69 height 9
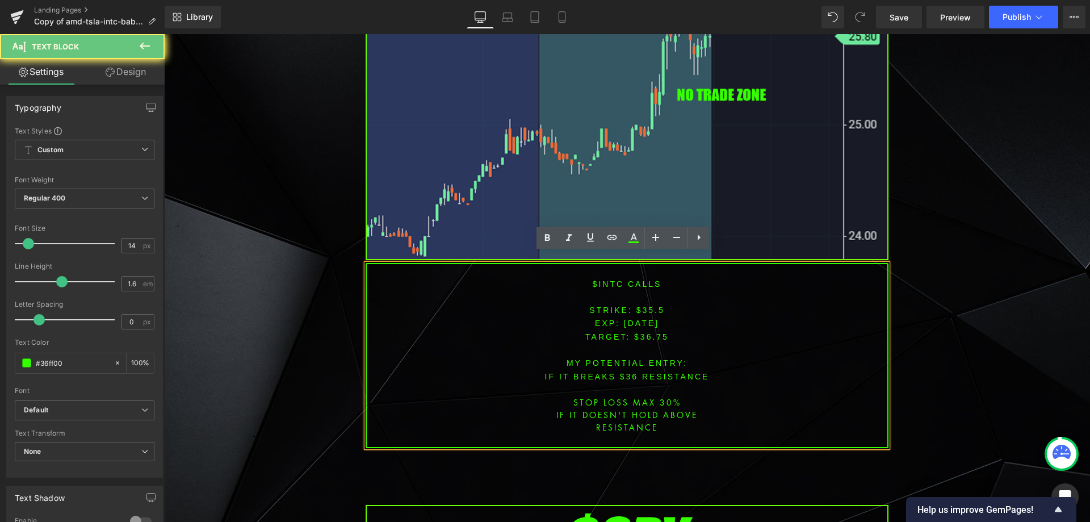
click at [607, 279] on font "$intc CALLS" at bounding box center [627, 283] width 69 height 9
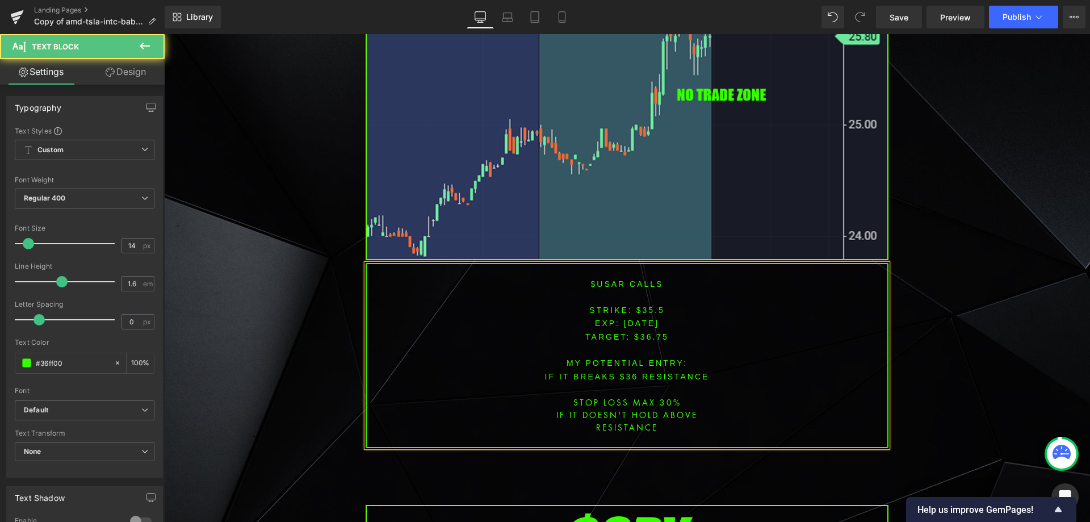
click at [640, 306] on font "STRIKE: $35.5" at bounding box center [626, 310] width 75 height 9
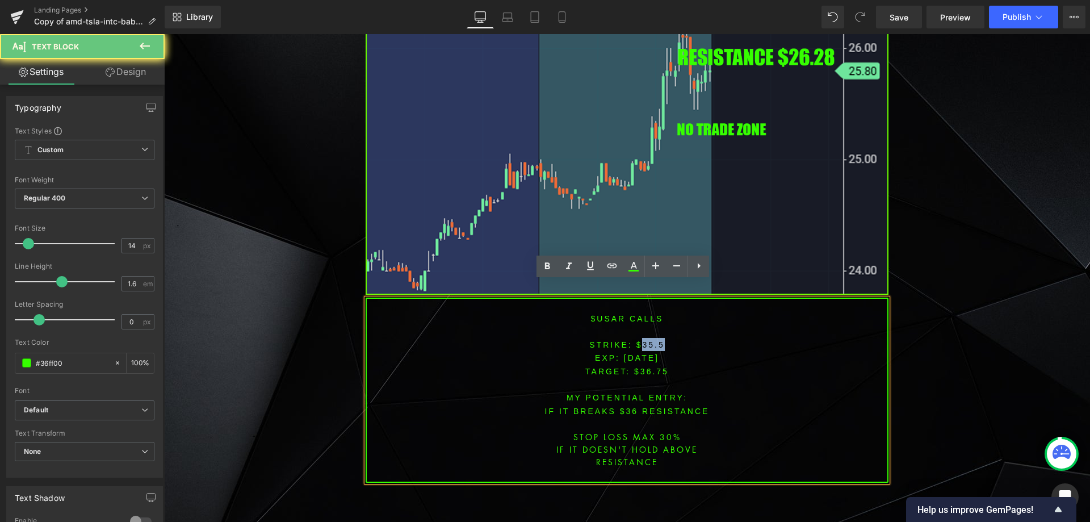
scroll to position [2603, 0]
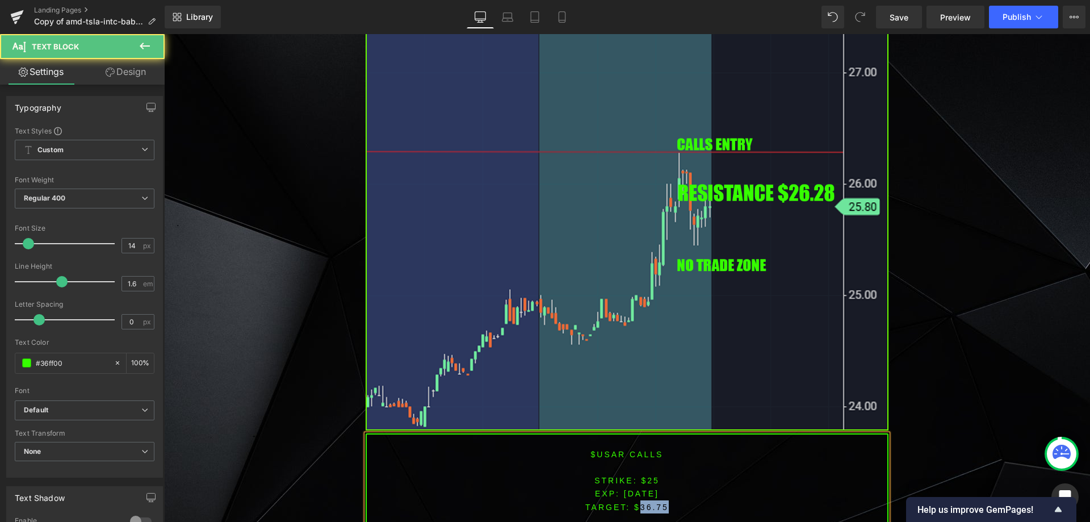
drag, startPoint x: 638, startPoint y: 491, endPoint x: 667, endPoint y: 493, distance: 29.0
click at [667, 500] on p "TARGET: $36.75" at bounding box center [627, 506] width 521 height 13
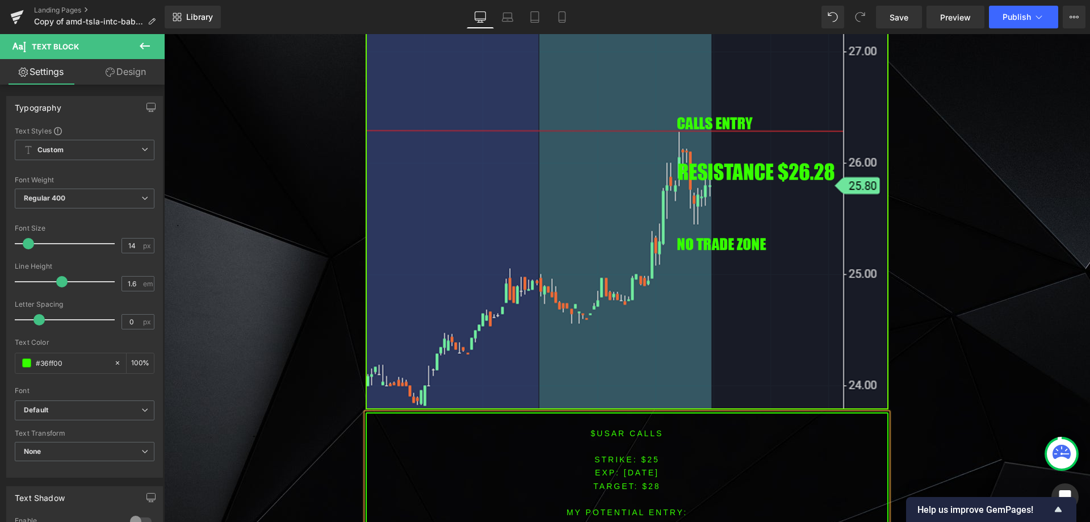
scroll to position [2660, 0]
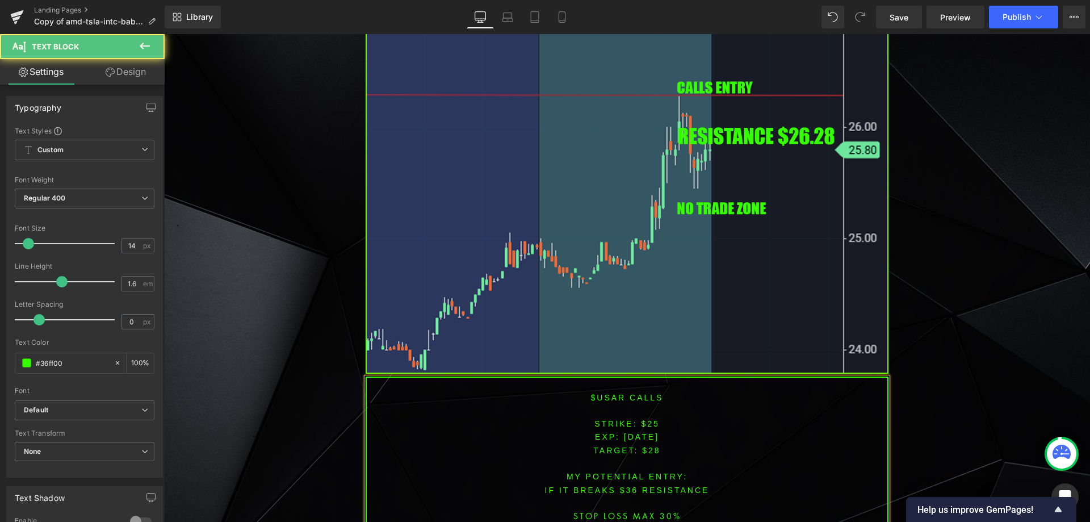
click at [629, 486] on font "IF IT BREAKS $36 resistance" at bounding box center [627, 490] width 165 height 9
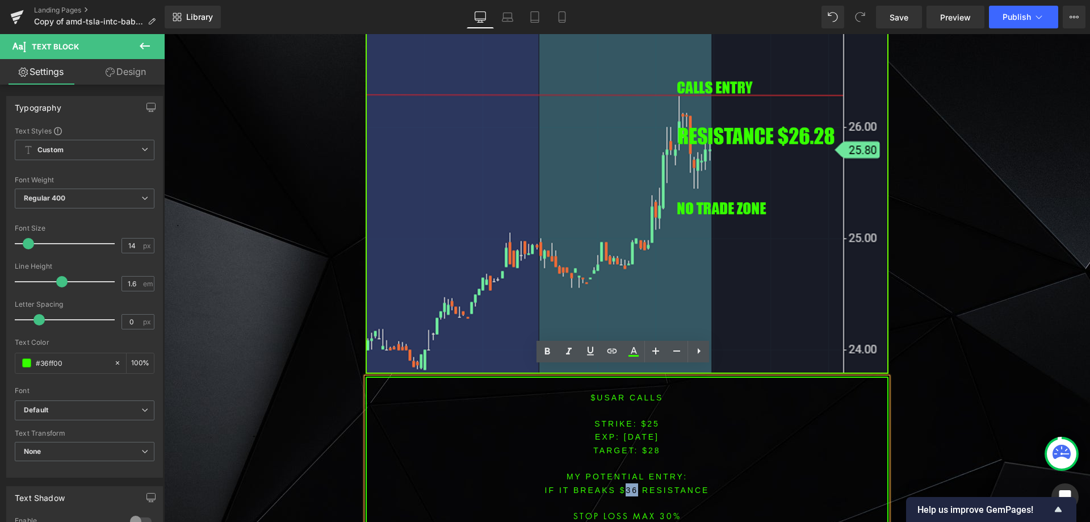
drag, startPoint x: 635, startPoint y: 474, endPoint x: 622, endPoint y: 478, distance: 14.2
click at [622, 486] on font "IF IT BREAKS $36 resistance" at bounding box center [627, 490] width 165 height 9
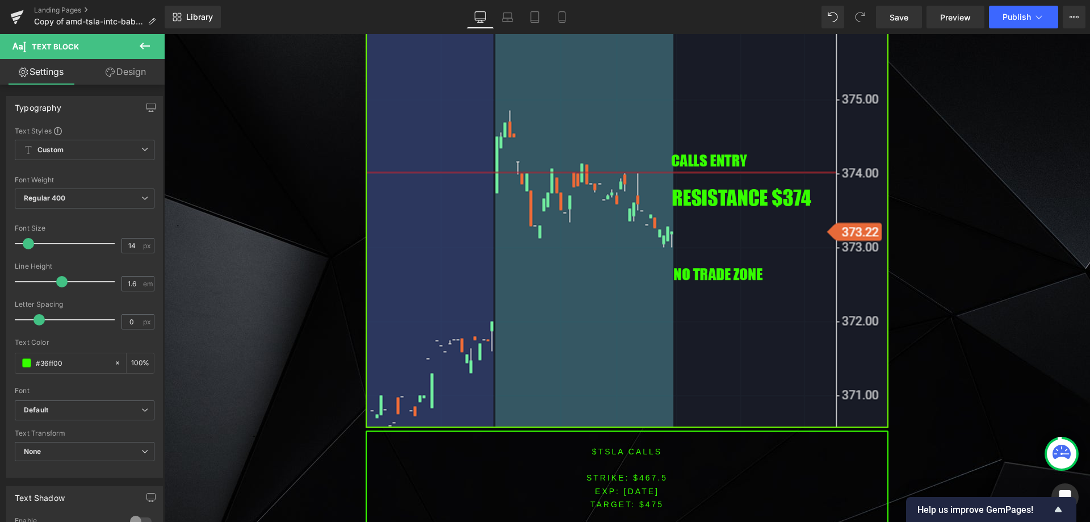
scroll to position [1767, 0]
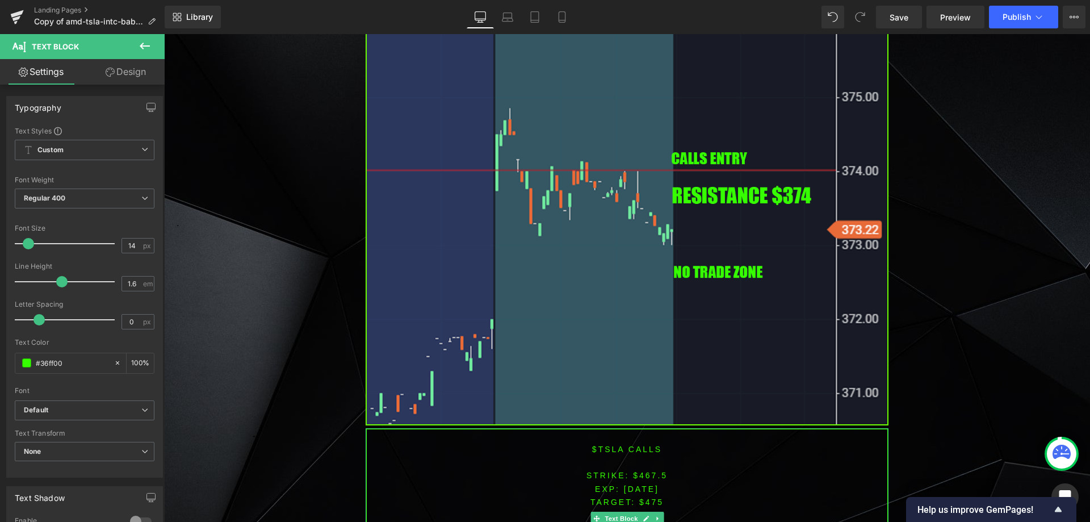
click at [601, 447] on font "$tsla CALLS" at bounding box center [627, 449] width 70 height 9
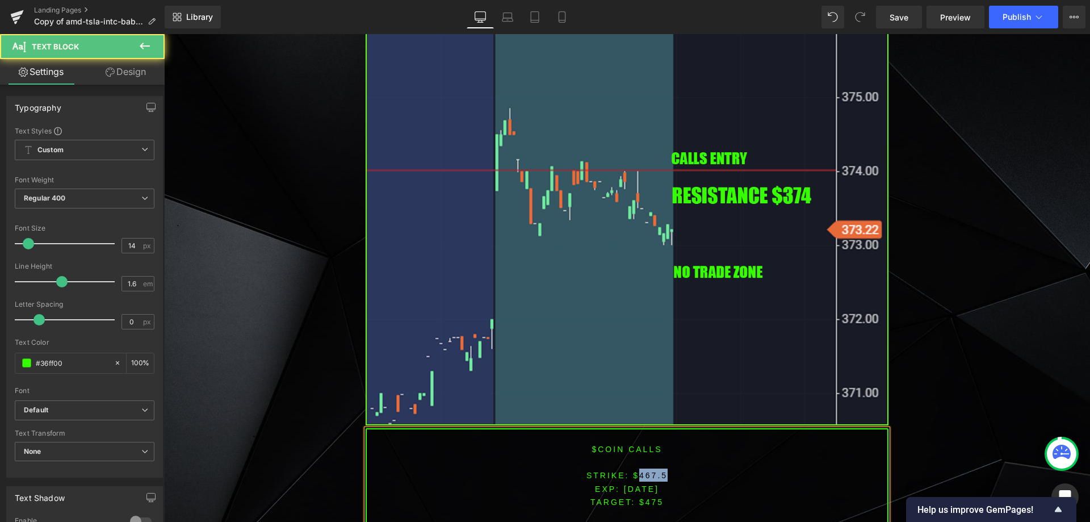
drag, startPoint x: 635, startPoint y: 471, endPoint x: 668, endPoint y: 471, distance: 32.4
click at [667, 471] on p "STRIKE: $467.5" at bounding box center [627, 474] width 521 height 13
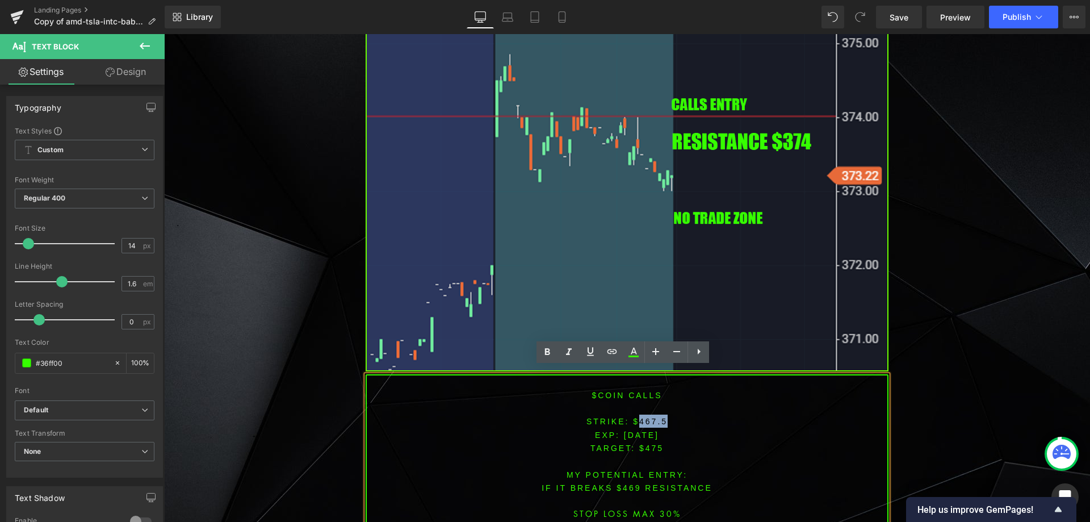
scroll to position [1823, 0]
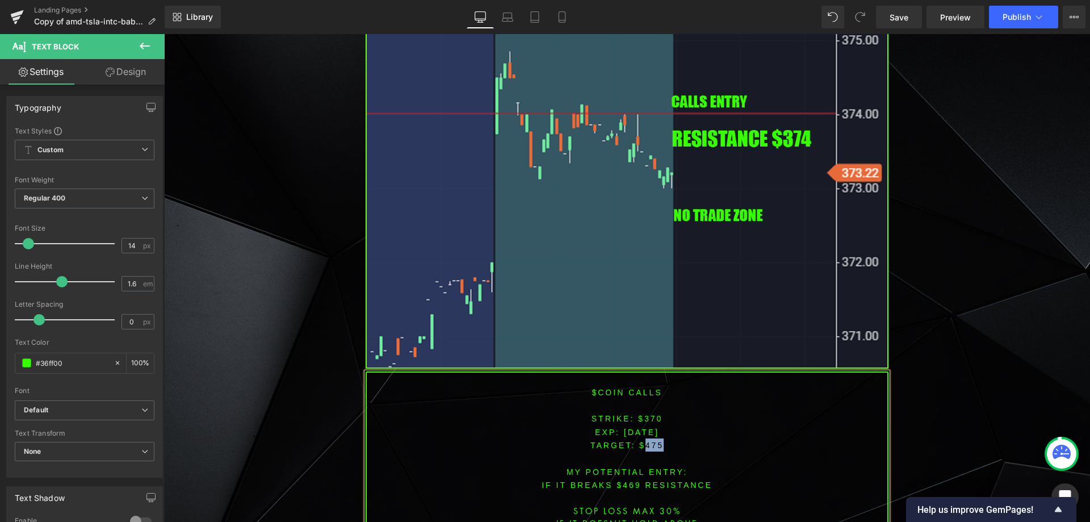
drag, startPoint x: 639, startPoint y: 436, endPoint x: 685, endPoint y: 434, distance: 46.1
click at [677, 438] on p "TARGET: $475" at bounding box center [627, 444] width 521 height 13
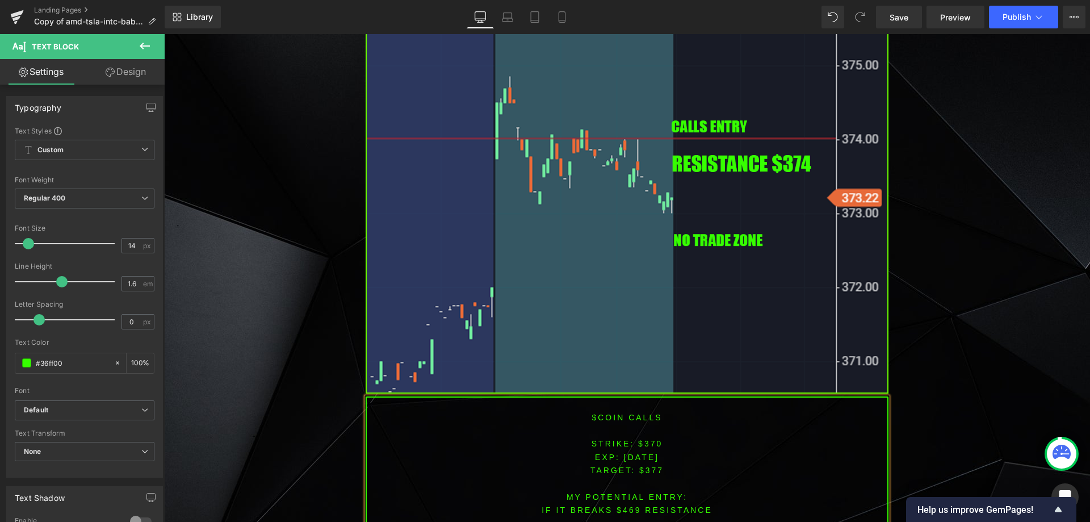
scroll to position [1801, 0]
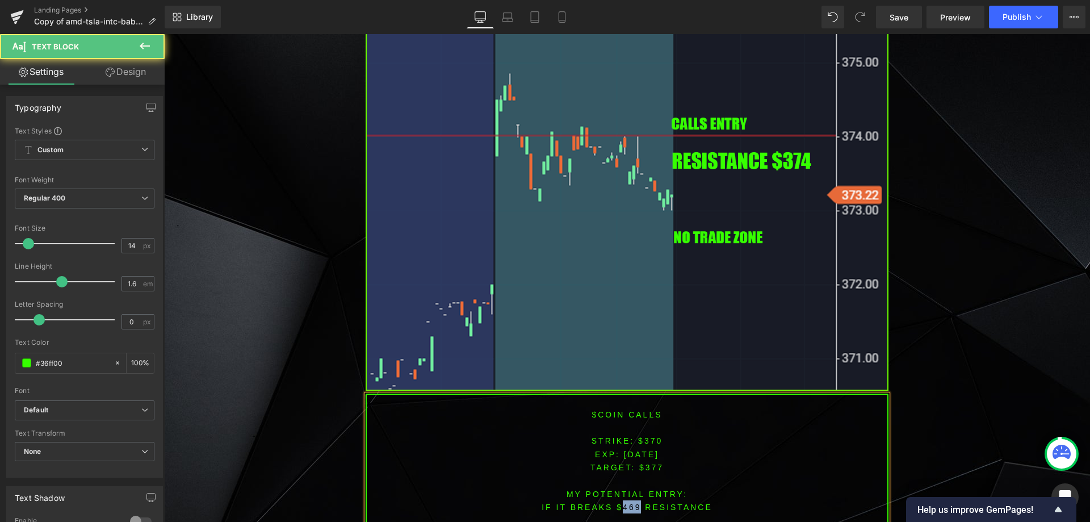
drag, startPoint x: 638, startPoint y: 499, endPoint x: 620, endPoint y: 498, distance: 18.2
click at [620, 503] on font "IF IT BREAKS $469 resistance" at bounding box center [627, 507] width 171 height 9
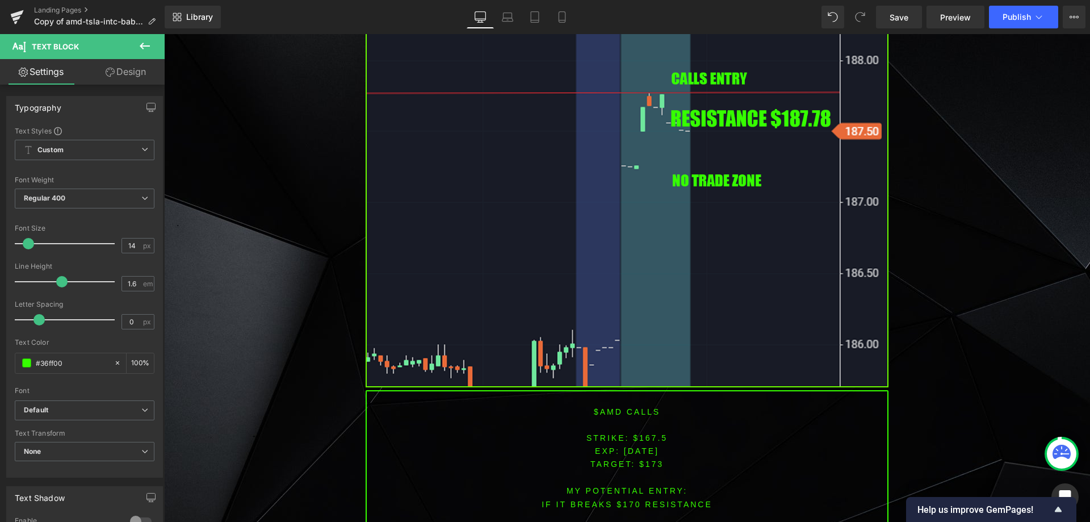
scroll to position [1063, 0]
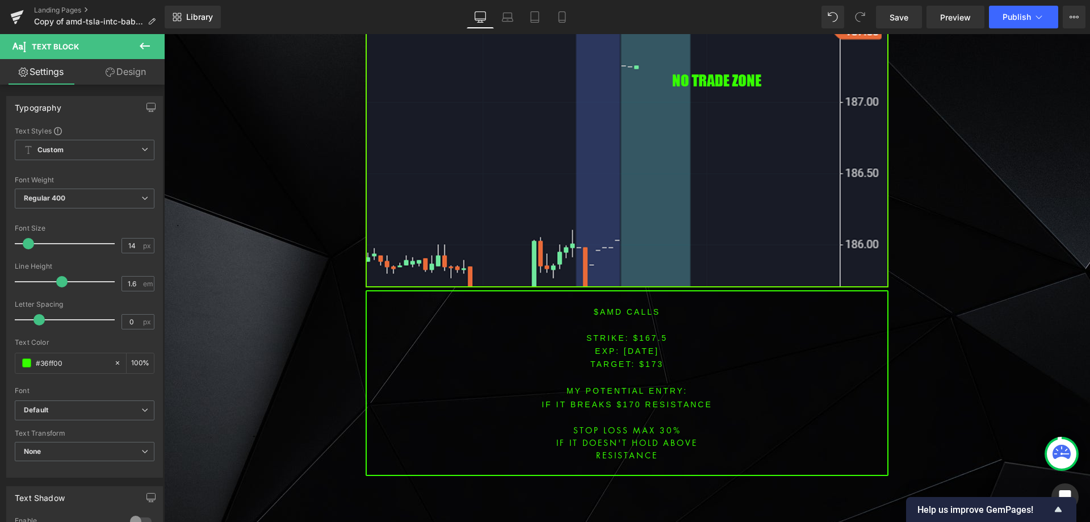
click at [599, 311] on font "$amd CALLS" at bounding box center [627, 311] width 66 height 9
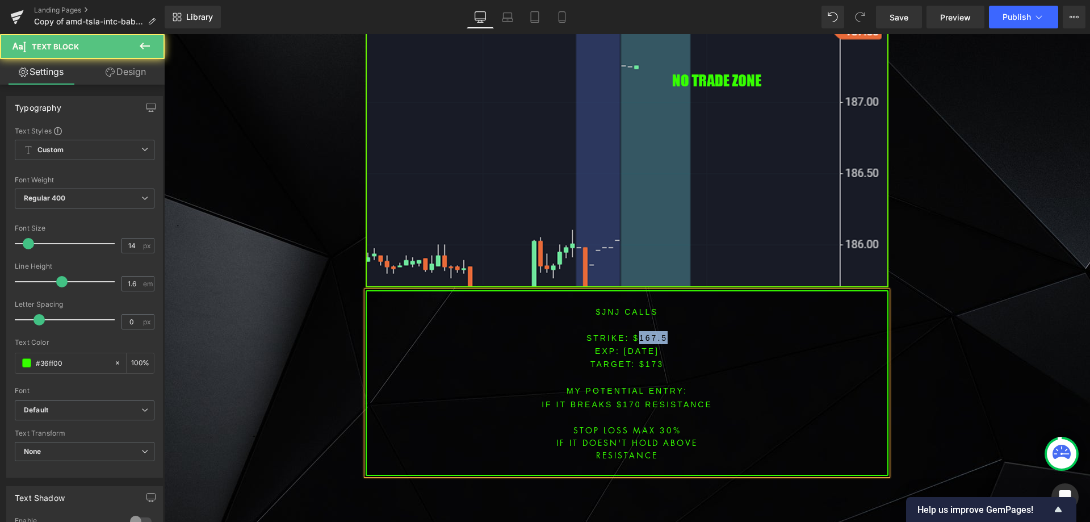
drag, startPoint x: 634, startPoint y: 337, endPoint x: 674, endPoint y: 338, distance: 40.3
click at [674, 338] on p "STRIKE: $167.5" at bounding box center [627, 337] width 521 height 13
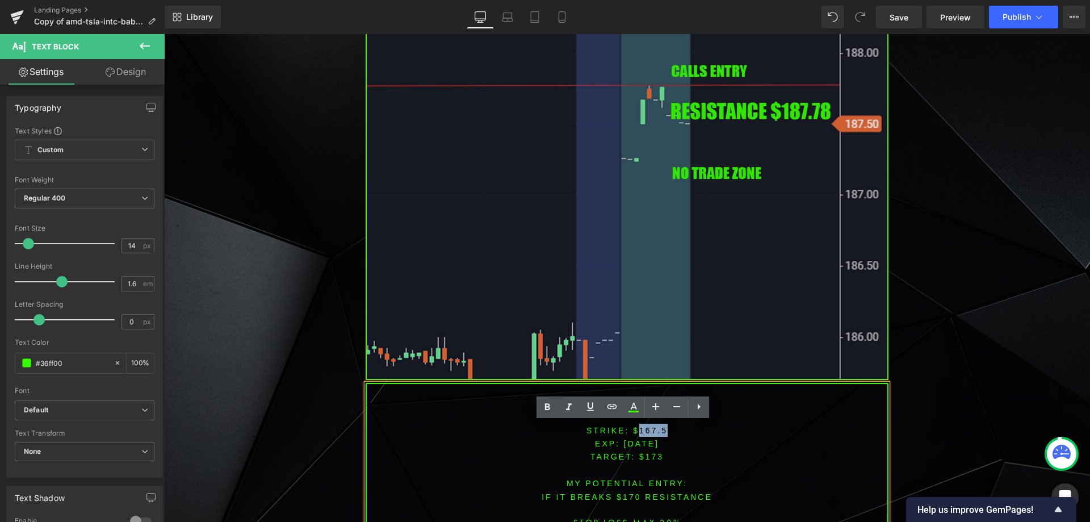
scroll to position [1006, 0]
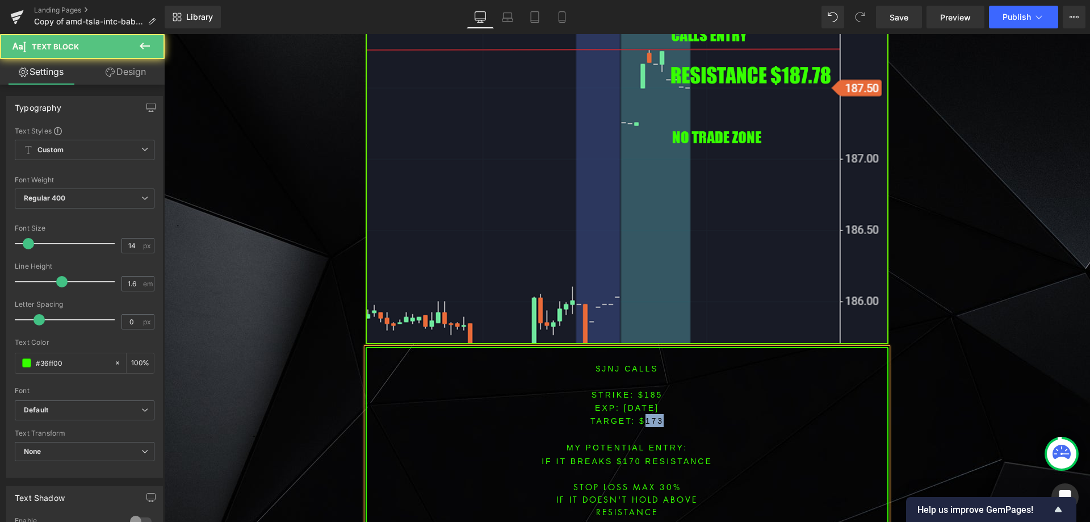
drag, startPoint x: 642, startPoint y: 419, endPoint x: 681, endPoint y: 417, distance: 39.2
click at [681, 417] on p "TARGET: $173" at bounding box center [627, 420] width 521 height 13
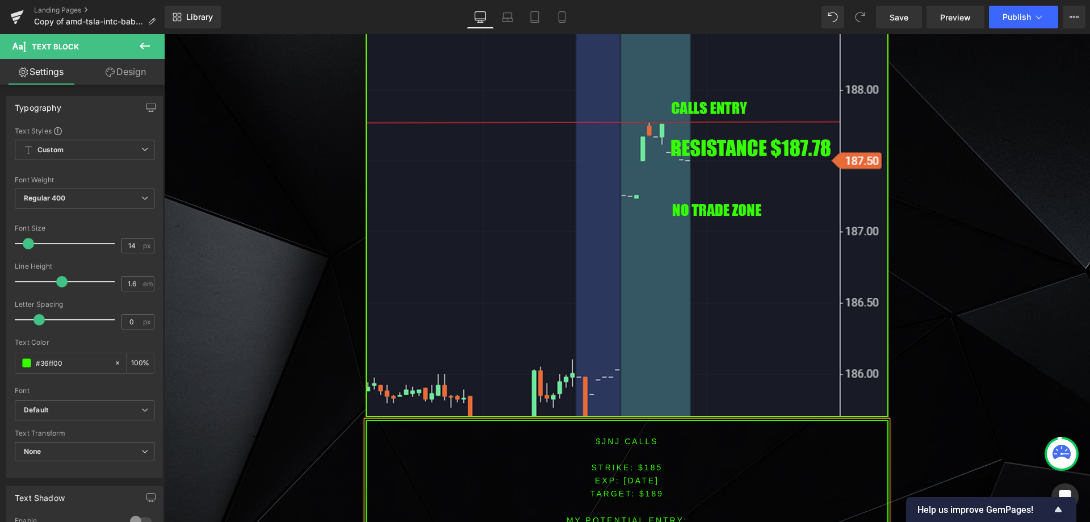
scroll to position [1022, 0]
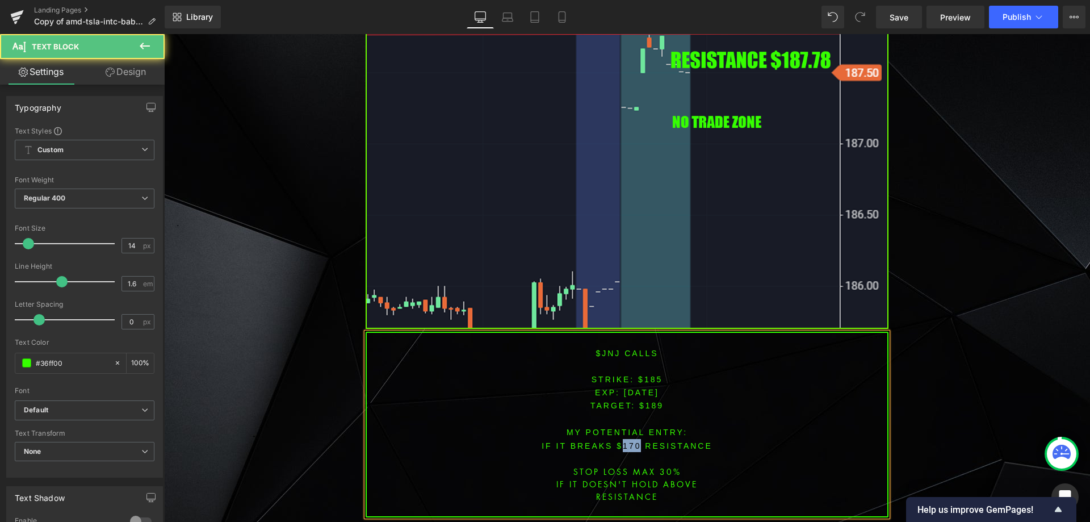
drag, startPoint x: 638, startPoint y: 445, endPoint x: 621, endPoint y: 441, distance: 17.4
click at [621, 441] on font "IF IT BREAKS $170 resistance" at bounding box center [627, 445] width 171 height 9
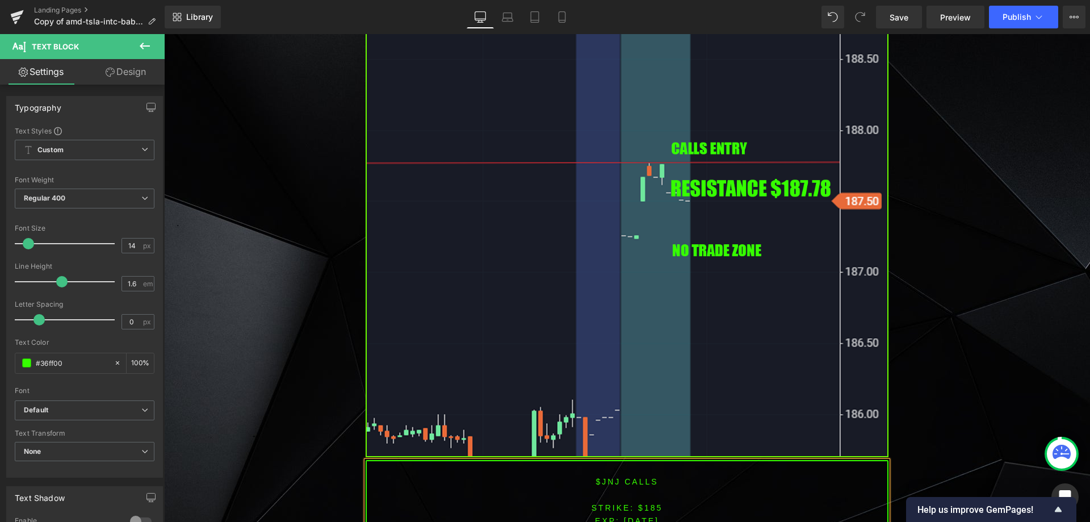
scroll to position [851, 0]
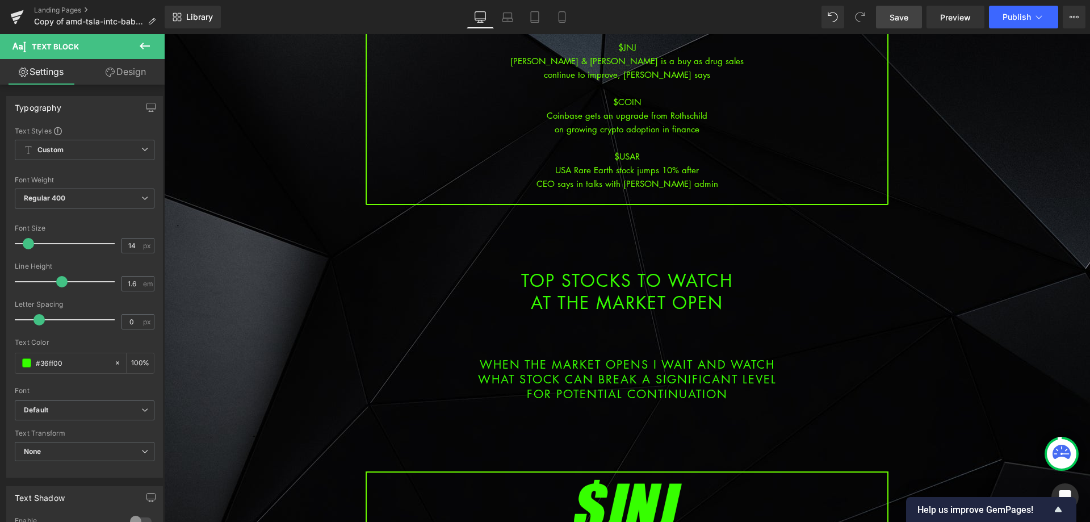
click at [910, 9] on link "Save" at bounding box center [899, 17] width 46 height 23
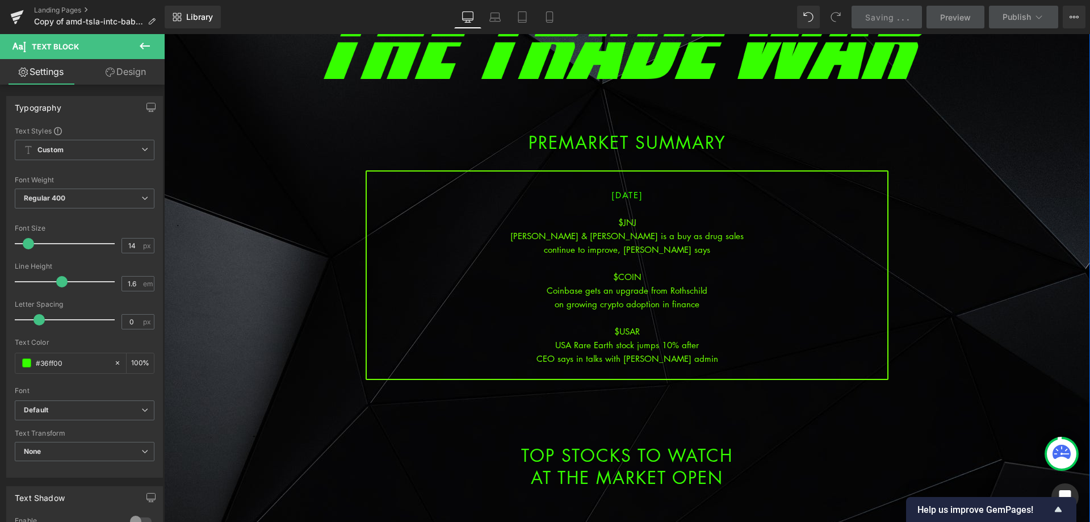
scroll to position [113, 0]
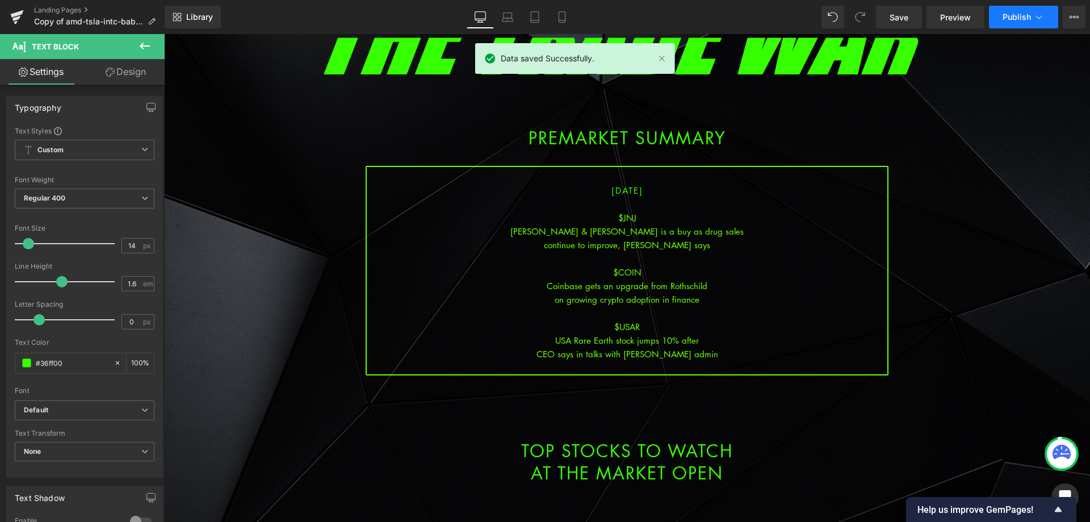
click at [1034, 20] on icon at bounding box center [1039, 16] width 11 height 11
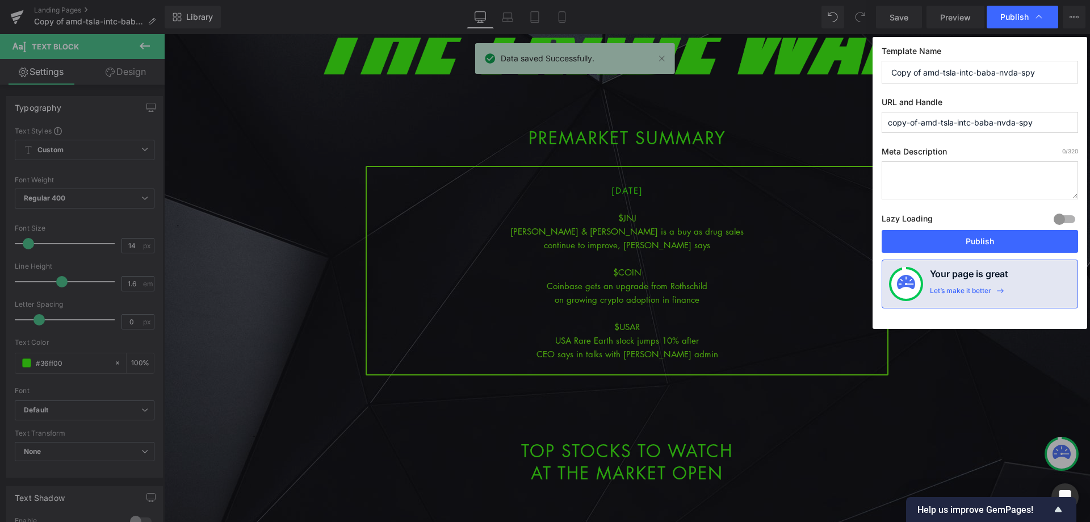
drag, startPoint x: 1047, startPoint y: 72, endPoint x: 806, endPoint y: 60, distance: 241.1
click at [806, 60] on div "Publish Template Name Copy of amd-tsla-intc-baba-nvda-spy URL and Handle copy-o…" at bounding box center [545, 261] width 1090 height 522
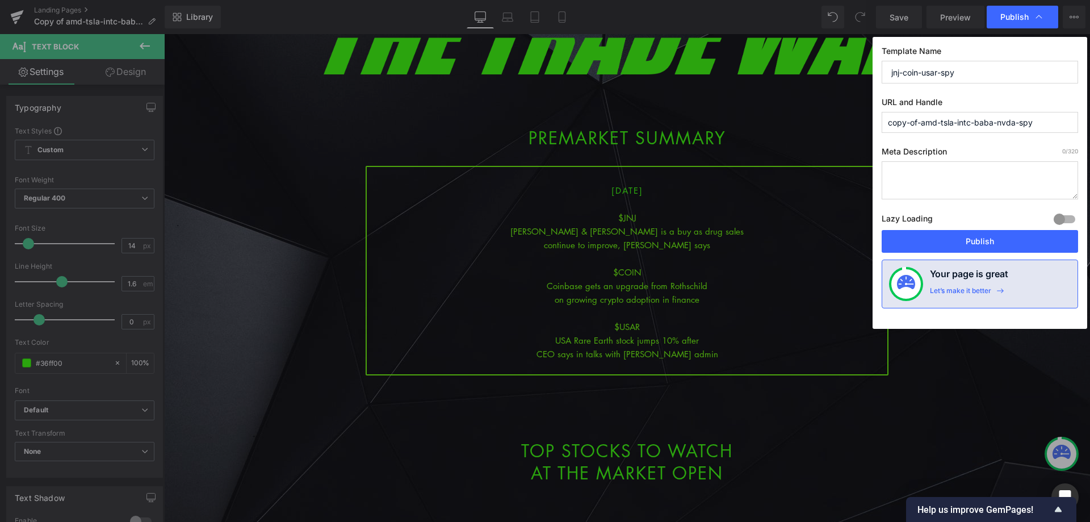
drag, startPoint x: 974, startPoint y: 73, endPoint x: 836, endPoint y: 75, distance: 138.0
click at [836, 75] on div "Publish Template Name jnj-coin-usar-spy URL and Handle copy-of-amd-tsla-intc-ba…" at bounding box center [545, 261] width 1090 height 522
type input "jnj-coin-usar-spy"
drag, startPoint x: 1035, startPoint y: 117, endPoint x: 866, endPoint y: 123, distance: 169.3
click at [866, 123] on div "Publish Template Name jnj-coin-usar-spy URL and Handle copy-of-amd-tsla-intc-ba…" at bounding box center [545, 261] width 1090 height 522
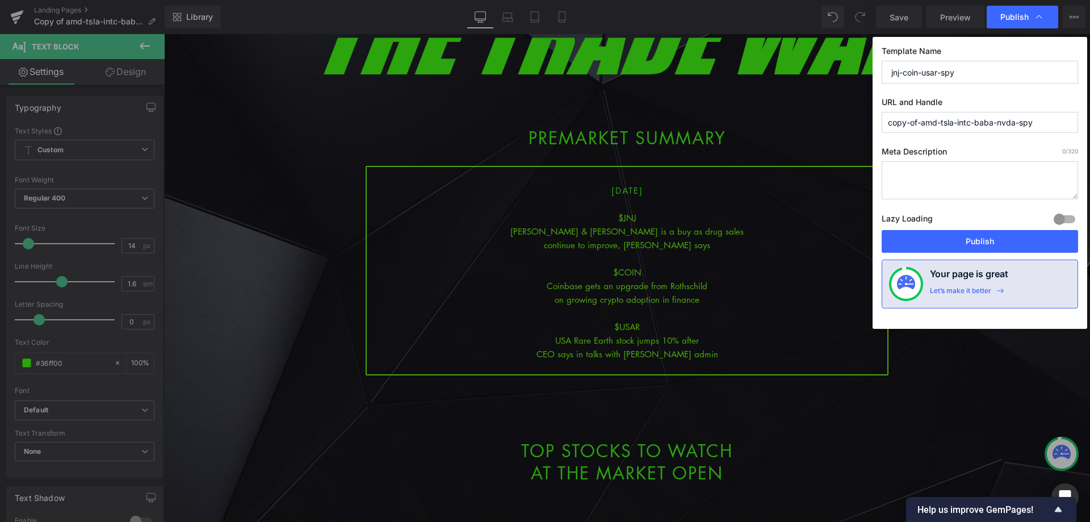
paste input "jnj-coin-usar"
type input "jnj-coin-usar-spy"
drag, startPoint x: 972, startPoint y: 248, endPoint x: 787, endPoint y: 208, distance: 188.9
click at [972, 248] on button "Publish" at bounding box center [980, 241] width 196 height 23
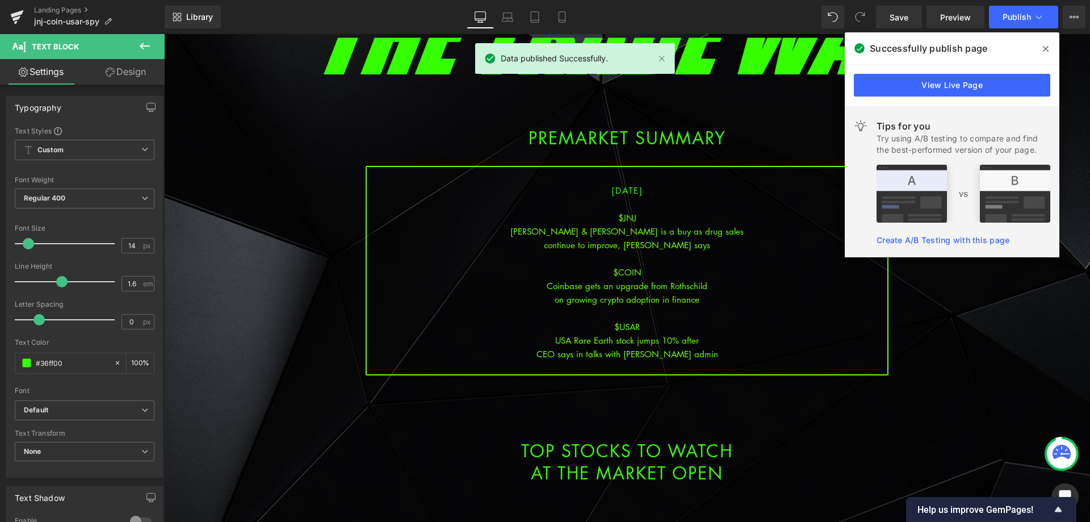
click at [1046, 47] on icon at bounding box center [1046, 48] width 6 height 9
